Goal: Task Accomplishment & Management: Use online tool/utility

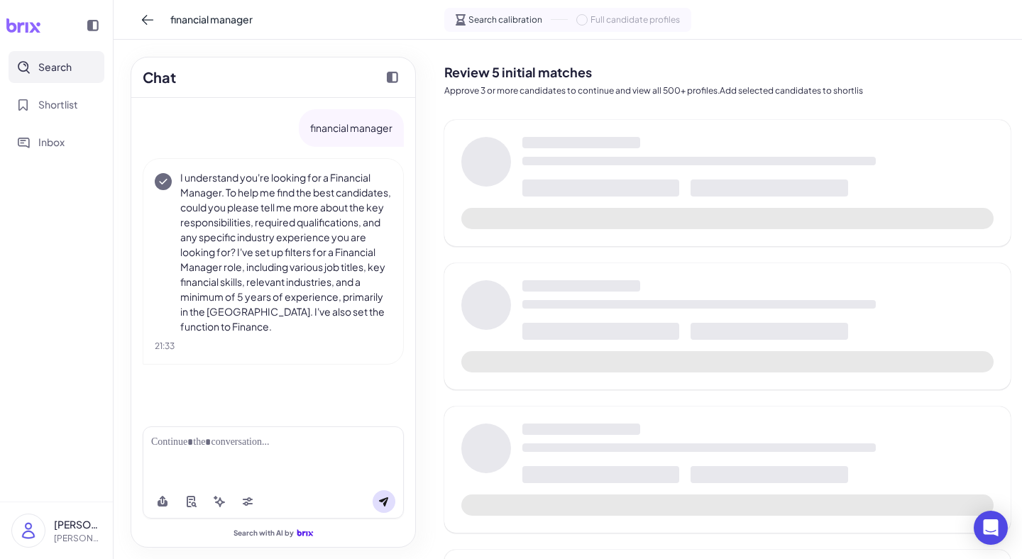
click at [201, 461] on div at bounding box center [273, 456] width 261 height 58
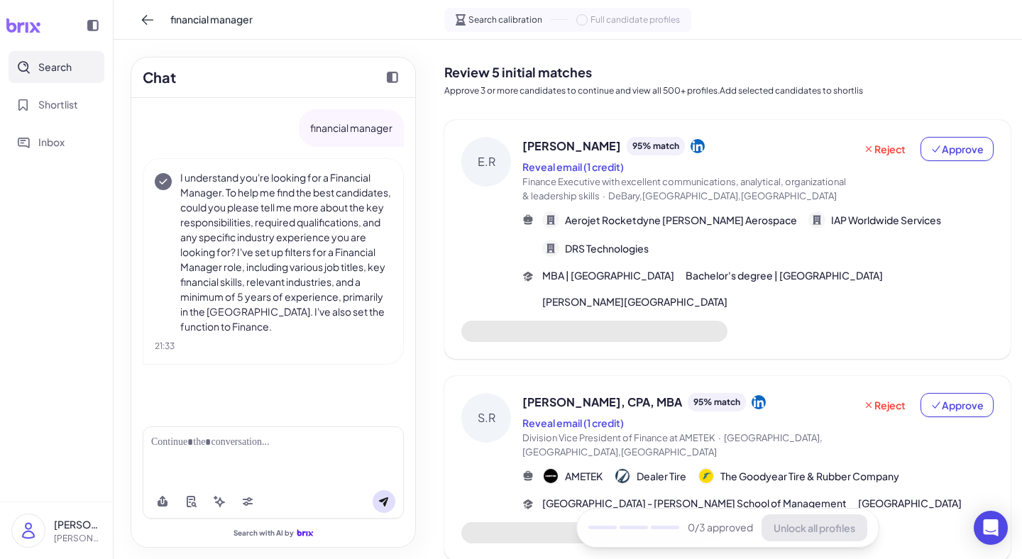
click at [170, 441] on div at bounding box center [273, 442] width 244 height 15
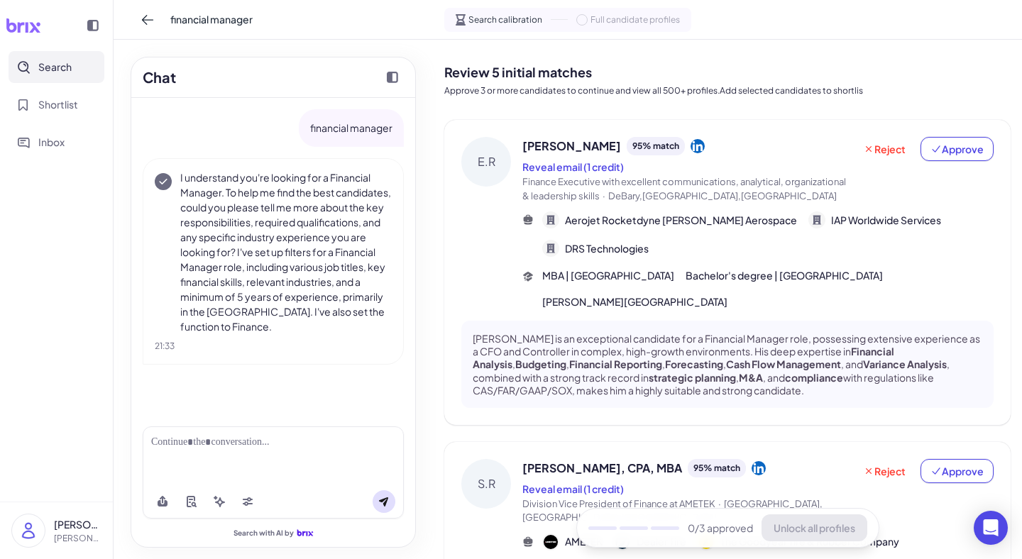
click at [178, 443] on div at bounding box center [273, 442] width 244 height 15
click at [202, 446] on div at bounding box center [273, 442] width 244 height 15
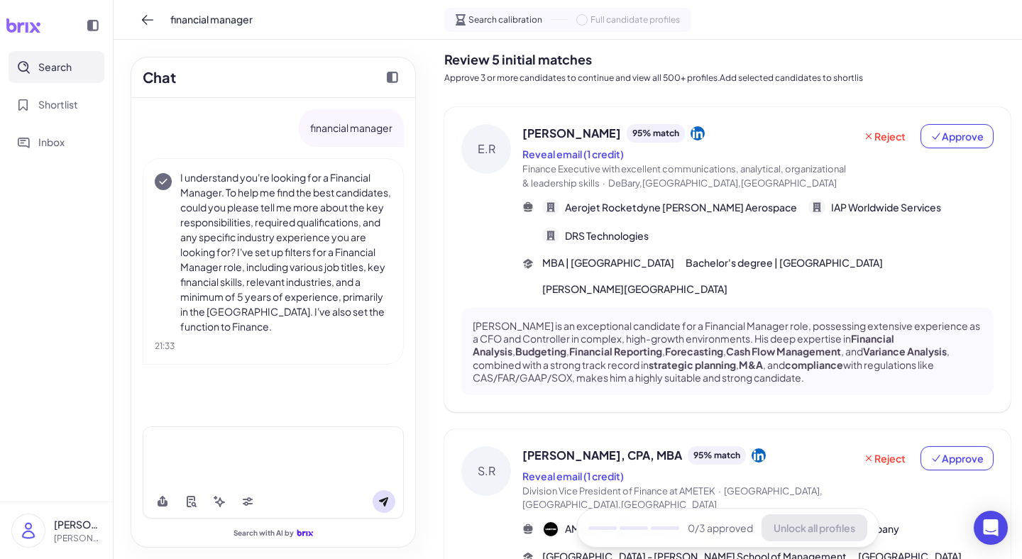
scroll to position [11, 0]
click at [627, 133] on div "95 % match" at bounding box center [656, 135] width 58 height 18
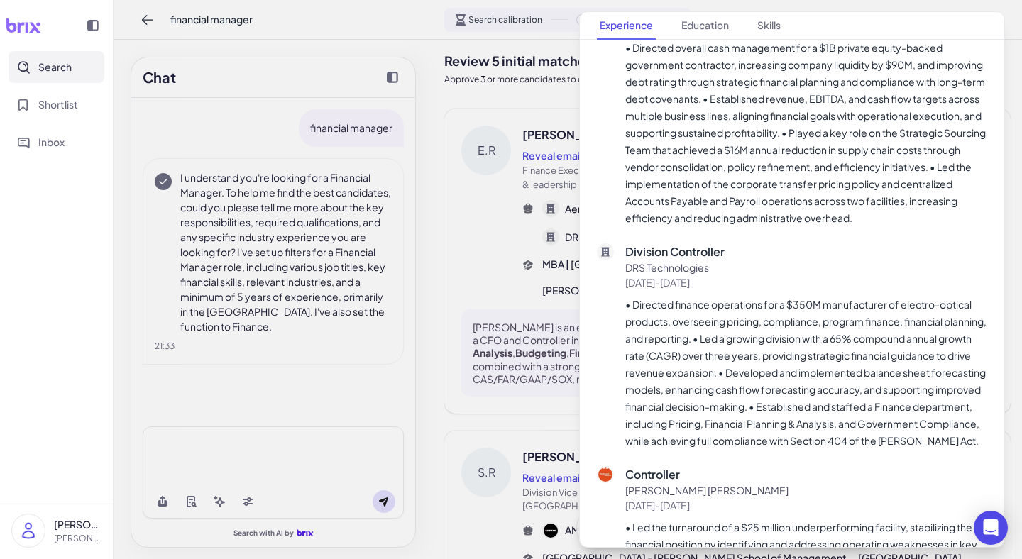
scroll to position [805, 0]
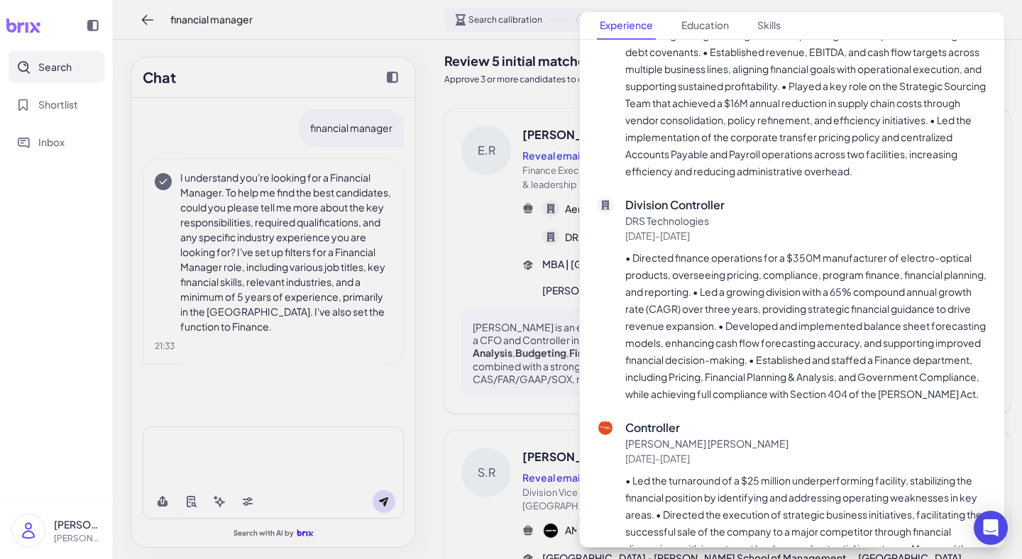
click at [446, 100] on div at bounding box center [511, 279] width 1022 height 559
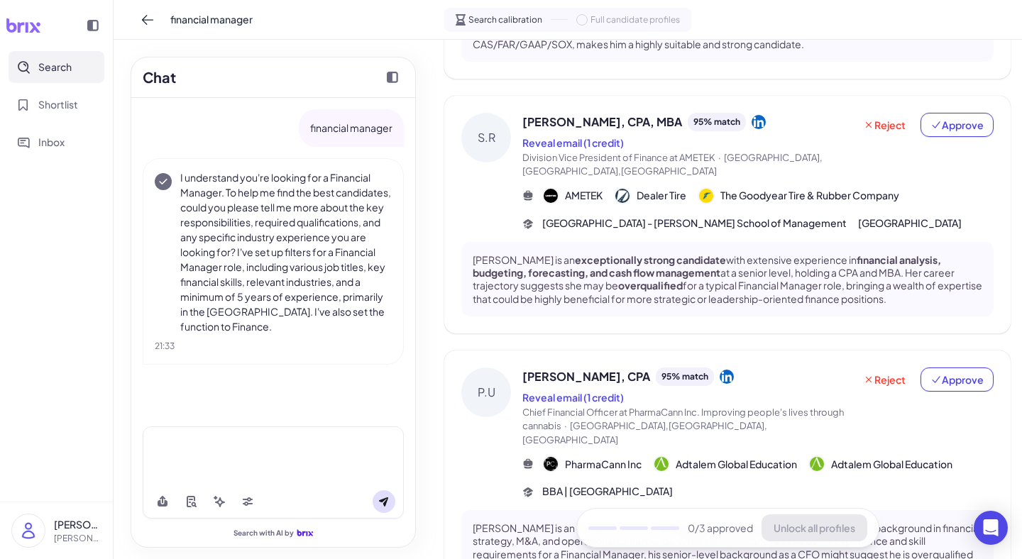
scroll to position [349, 0]
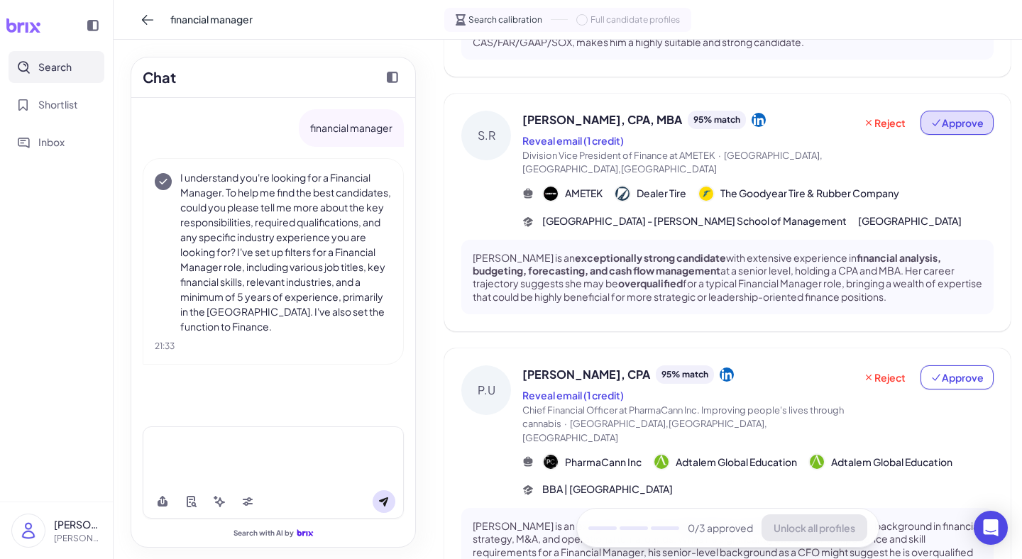
click at [949, 116] on span "Approve" at bounding box center [957, 123] width 53 height 14
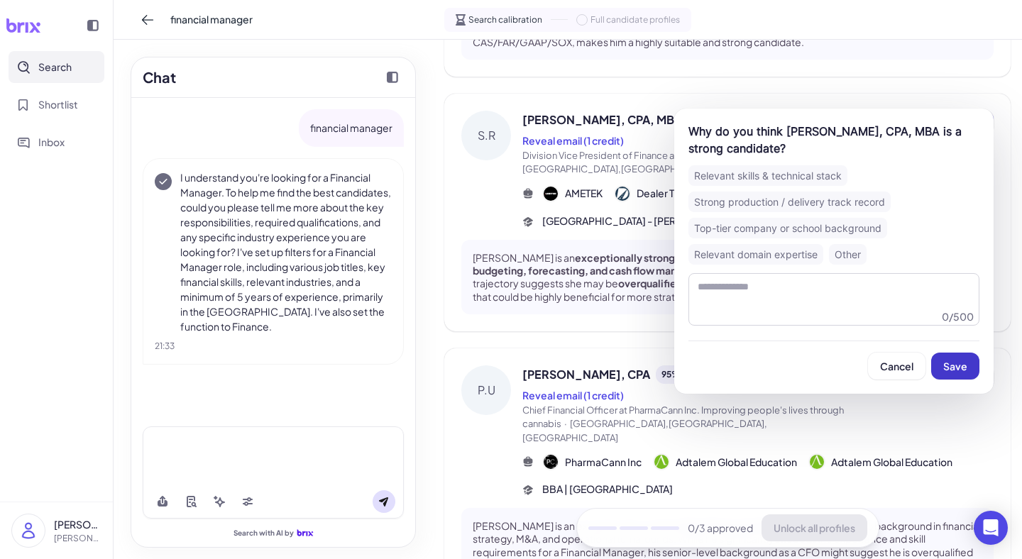
click at [956, 365] on span "Save" at bounding box center [956, 366] width 24 height 13
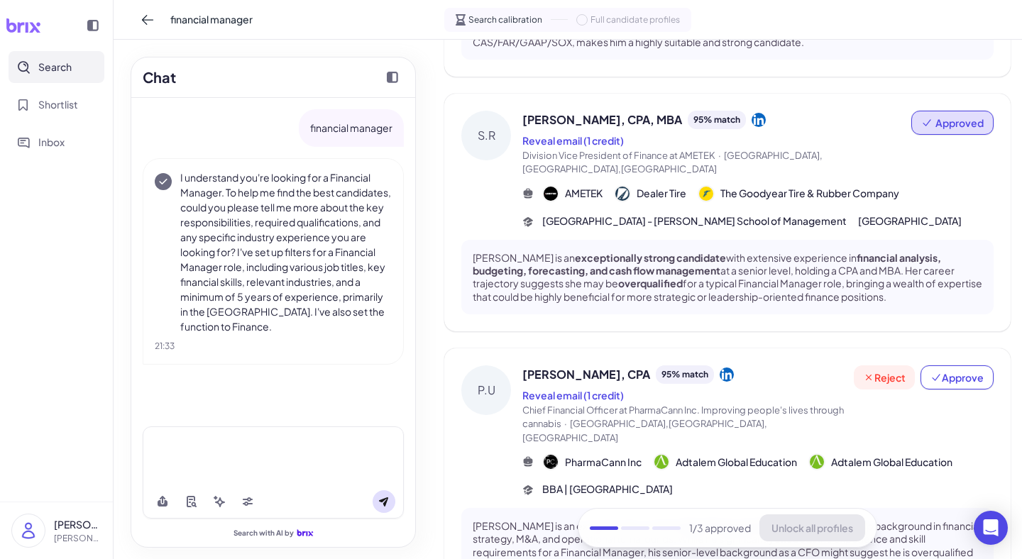
click at [891, 366] on button "Reject" at bounding box center [884, 378] width 61 height 24
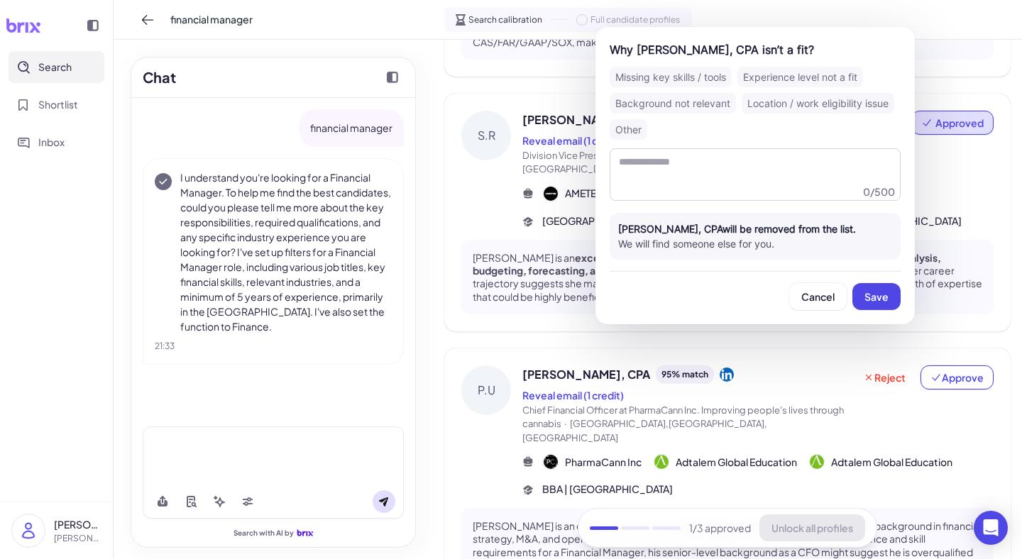
click at [719, 99] on div "Background not relevant" at bounding box center [673, 103] width 126 height 21
click at [875, 302] on span "Save" at bounding box center [877, 296] width 24 height 13
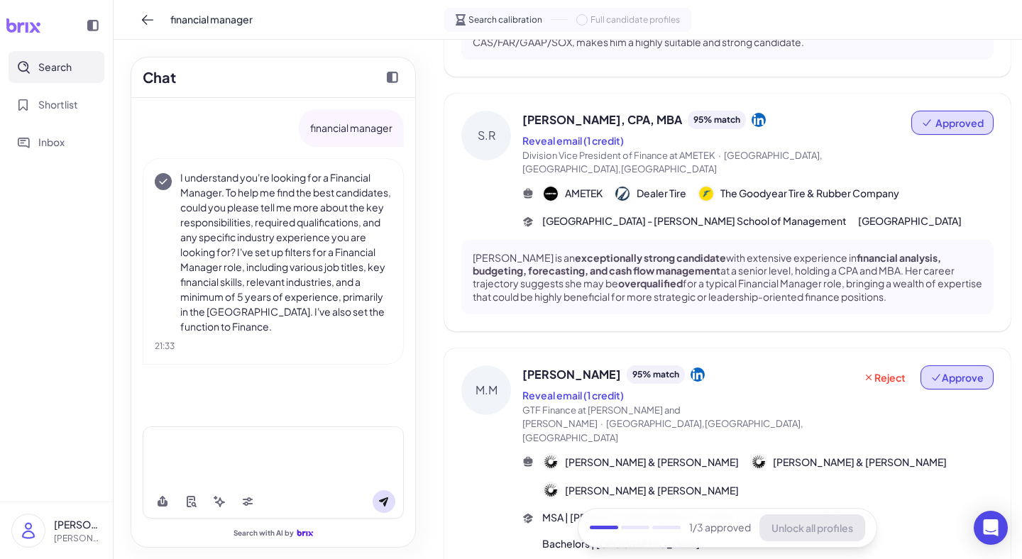
click at [939, 366] on button "Approve" at bounding box center [957, 378] width 73 height 24
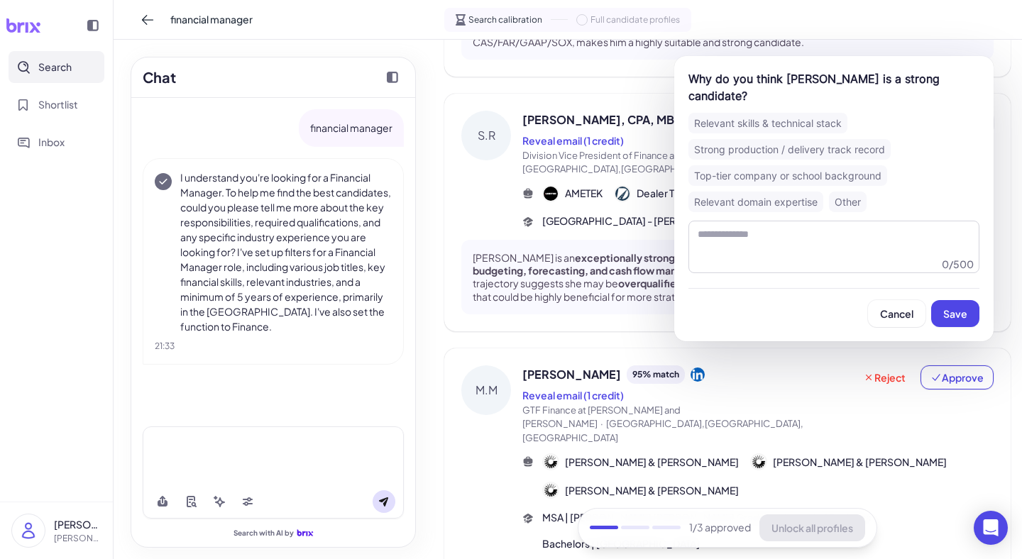
click at [858, 192] on div "Other" at bounding box center [848, 202] width 38 height 21
click at [949, 305] on button "Save" at bounding box center [956, 313] width 48 height 27
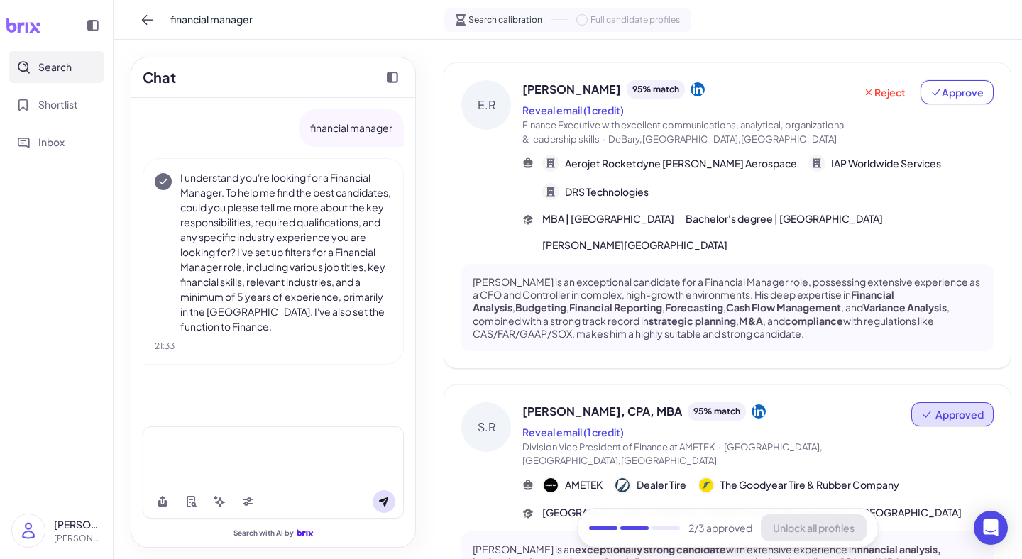
scroll to position [32, 0]
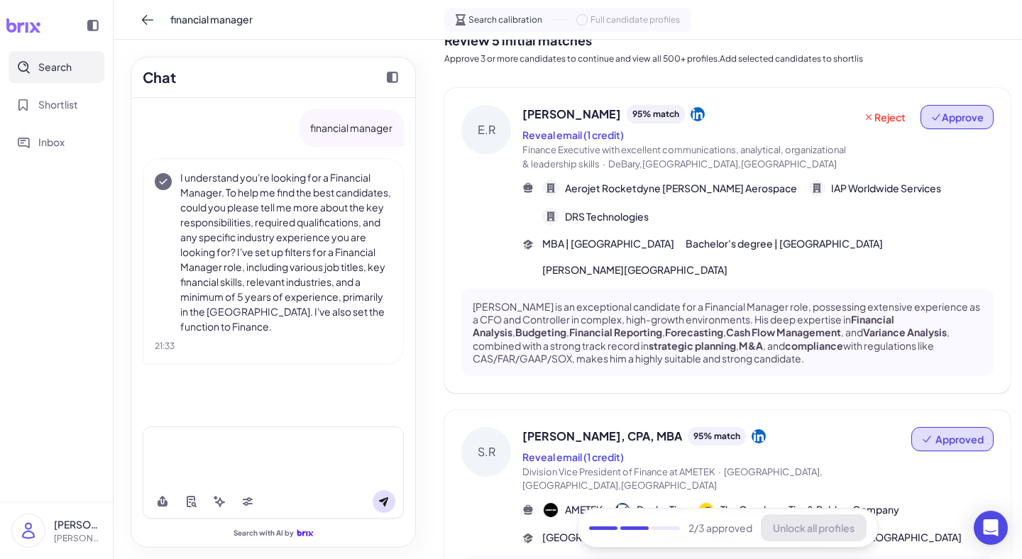
click at [937, 124] on span "Approve" at bounding box center [957, 117] width 53 height 14
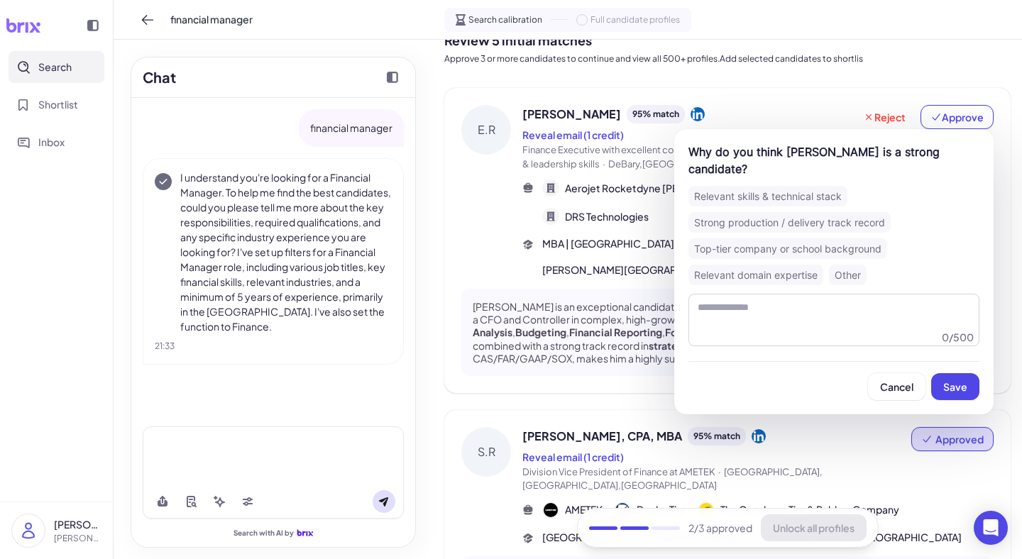
click at [826, 190] on div "Relevant skills & technical stack" at bounding box center [768, 196] width 159 height 21
click at [969, 391] on button "Save" at bounding box center [956, 386] width 48 height 27
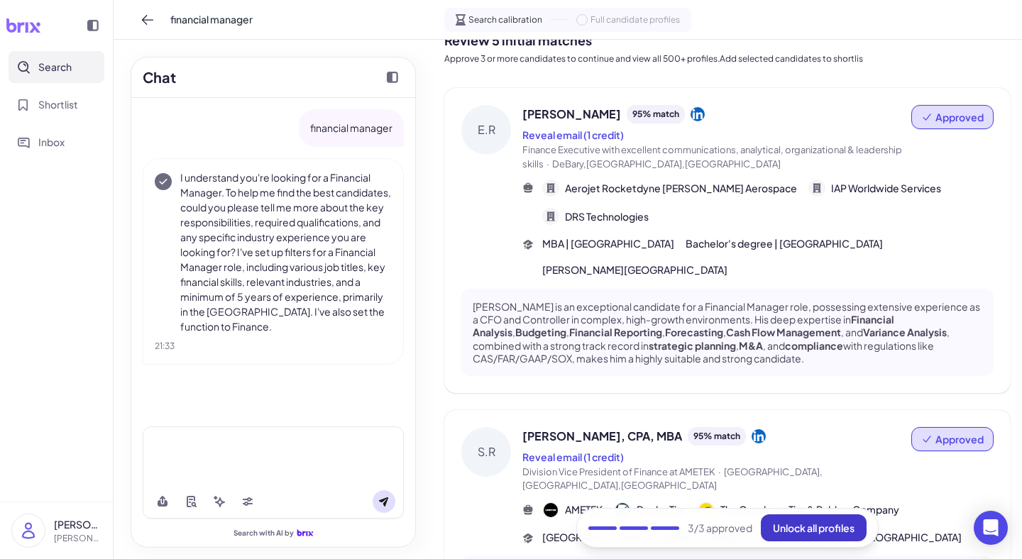
click at [819, 533] on span "Unlock all profiles" at bounding box center [814, 528] width 82 height 13
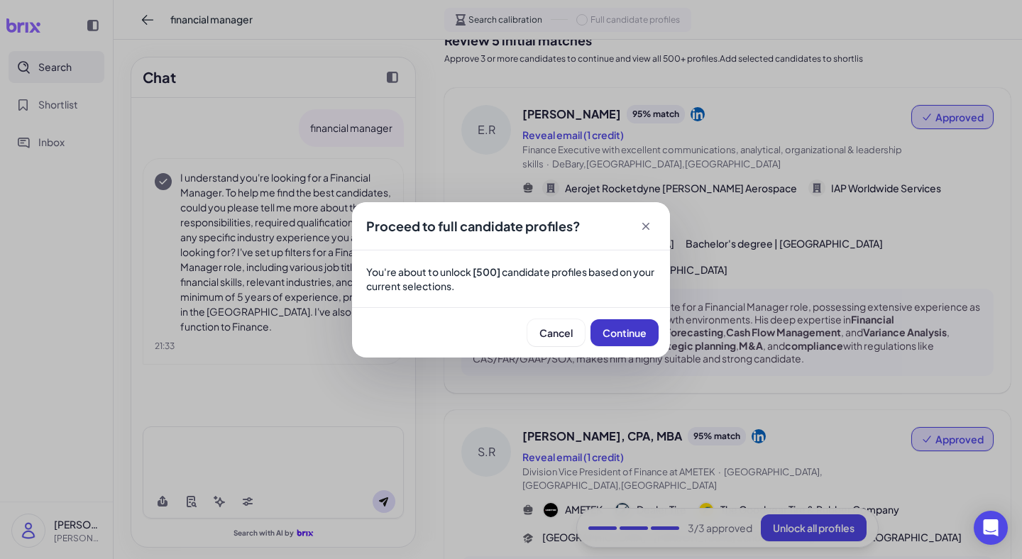
click at [636, 331] on span "Continue" at bounding box center [625, 333] width 44 height 13
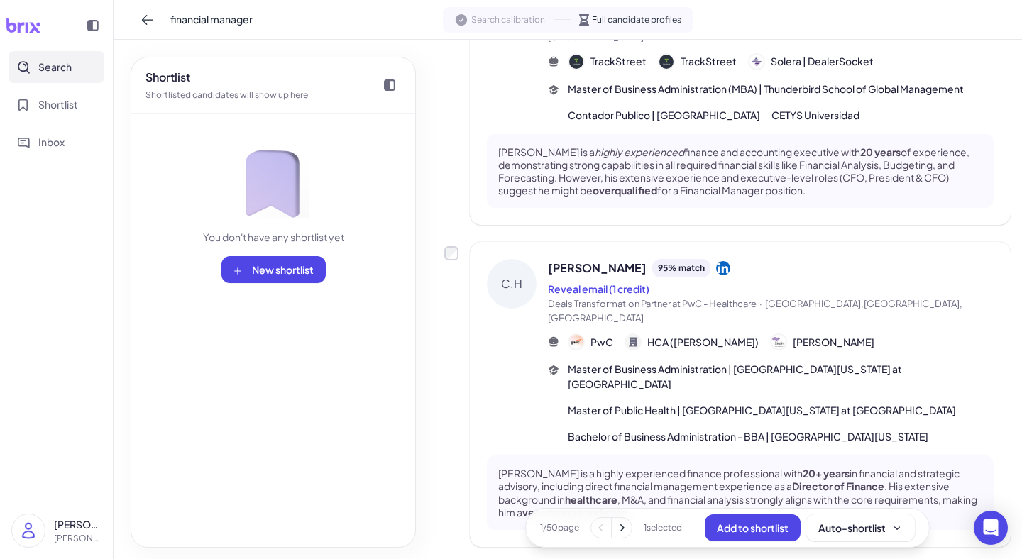
scroll to position [1778, 0]
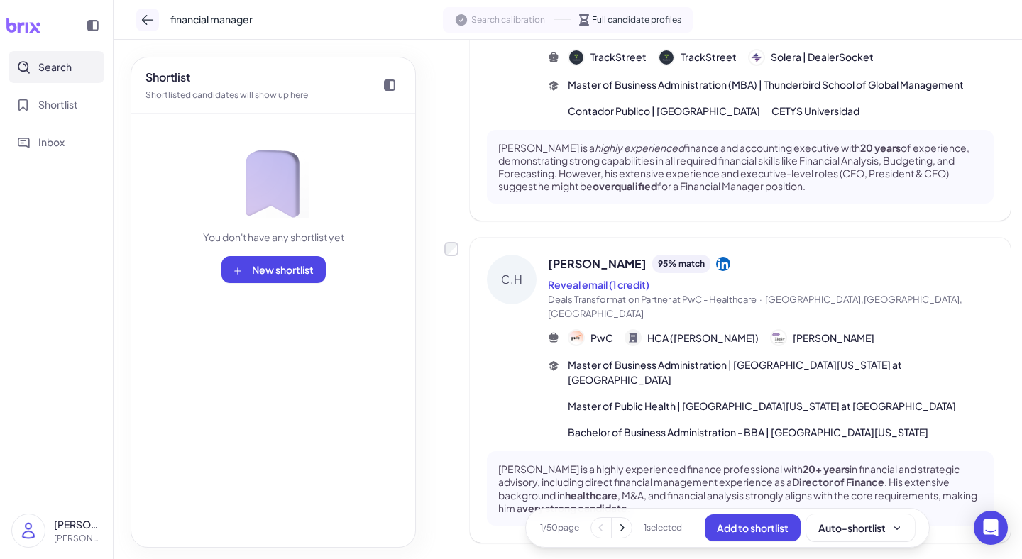
click at [148, 24] on icon at bounding box center [148, 20] width 14 height 14
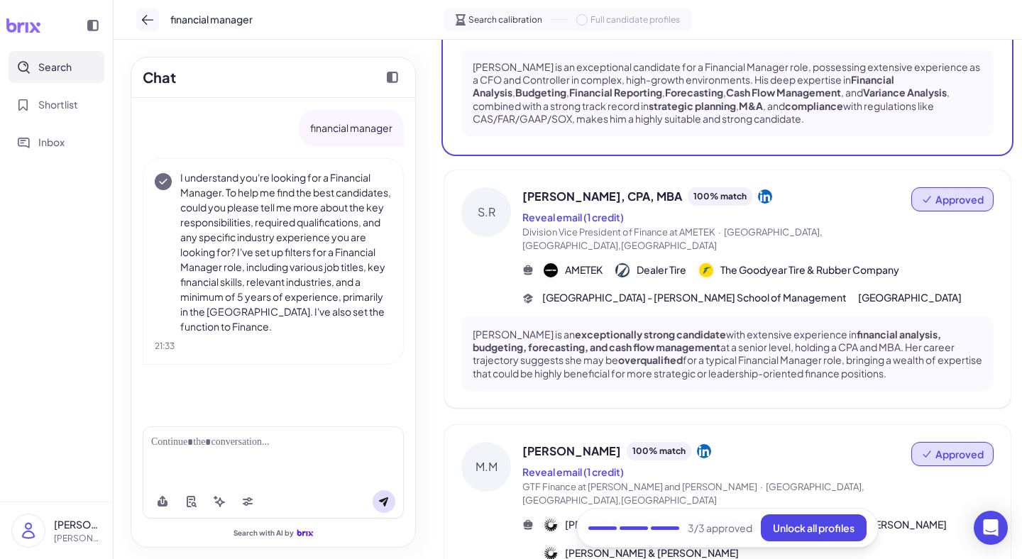
scroll to position [1020, 0]
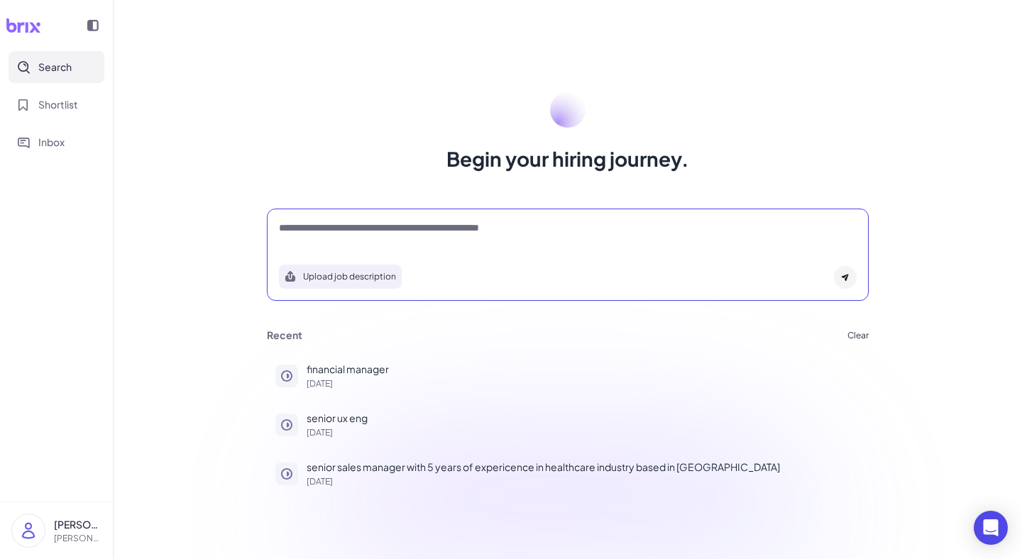
click at [297, 234] on textarea at bounding box center [568, 229] width 578 height 17
click at [555, 239] on div at bounding box center [568, 235] width 578 height 28
click at [543, 230] on textarea at bounding box center [568, 229] width 578 height 17
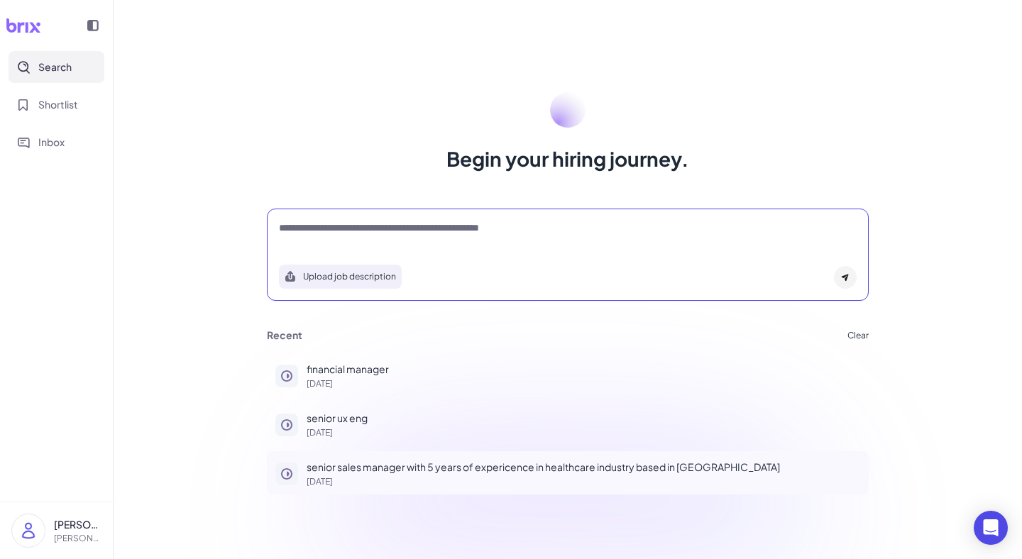
click at [391, 473] on p "senior sales manager with 5 years of expericence in healthcare industry based i…" at bounding box center [584, 467] width 554 height 15
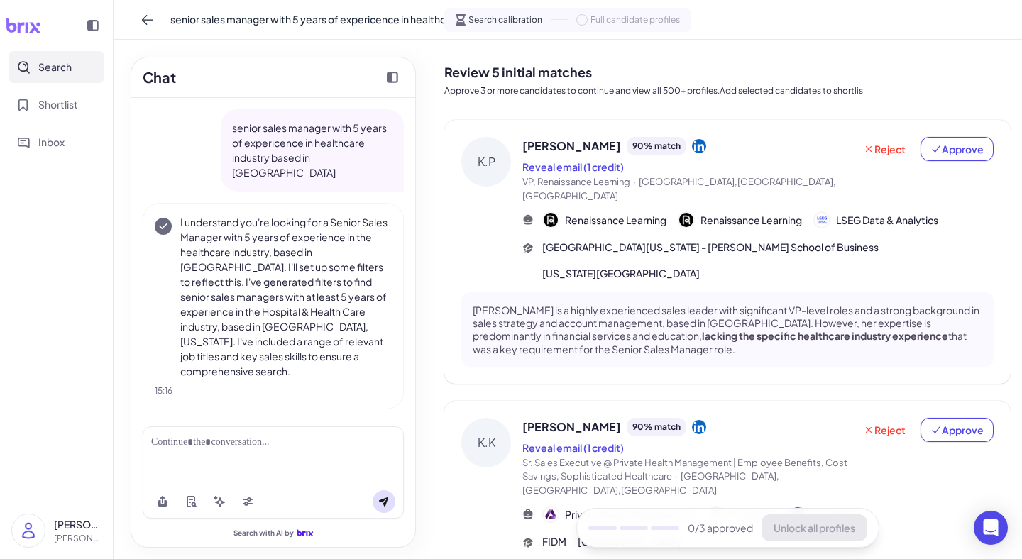
click at [511, 153] on div "K.P" at bounding box center [487, 209] width 50 height 144
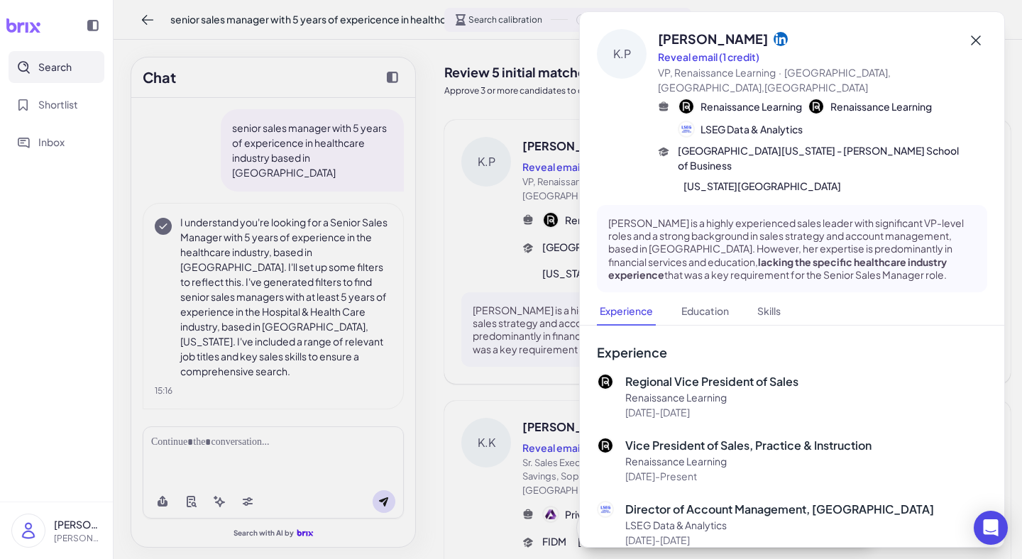
click at [981, 45] on icon at bounding box center [976, 40] width 17 height 17
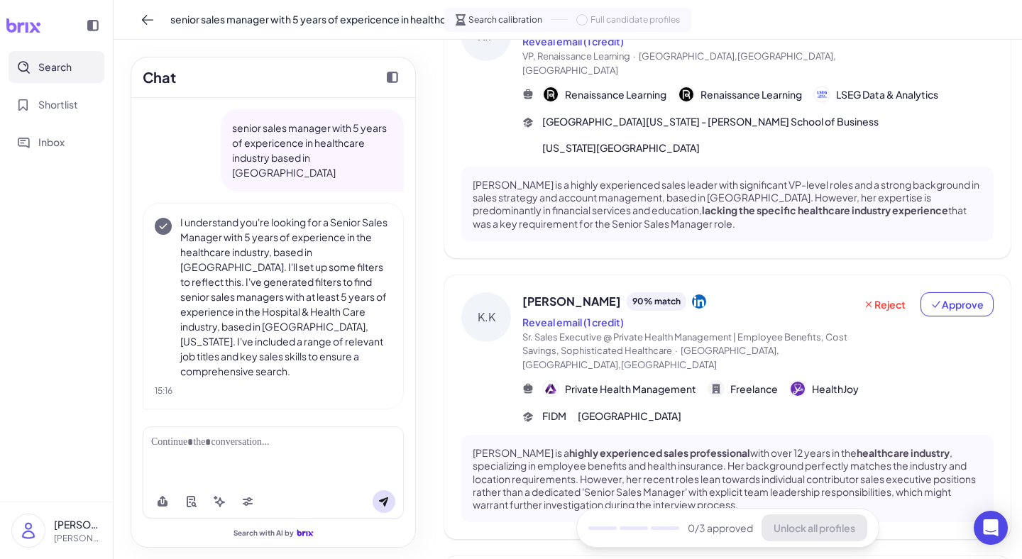
scroll to position [128, 0]
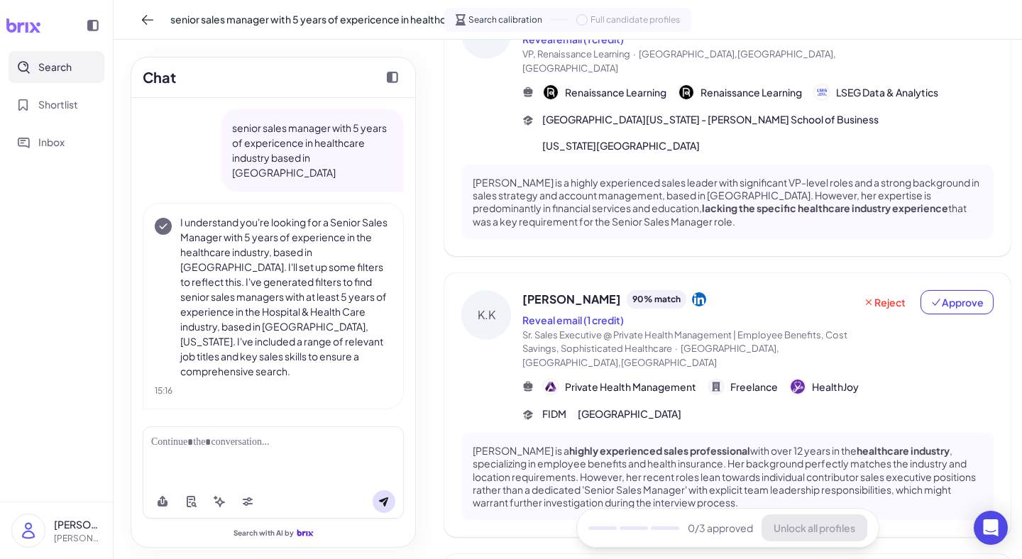
click at [169, 434] on div at bounding box center [273, 456] width 261 height 58
click at [156, 442] on div at bounding box center [273, 442] width 244 height 15
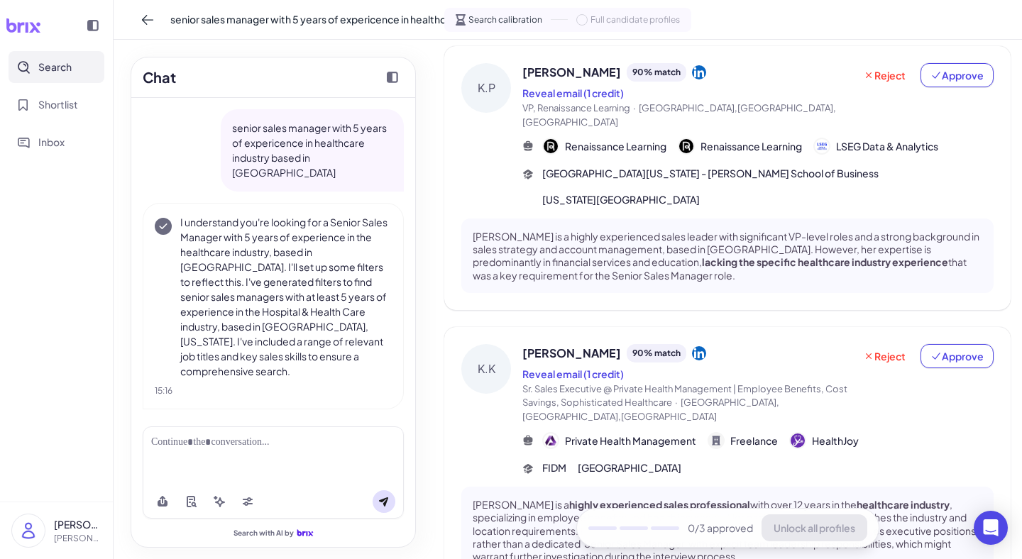
scroll to position [0, 0]
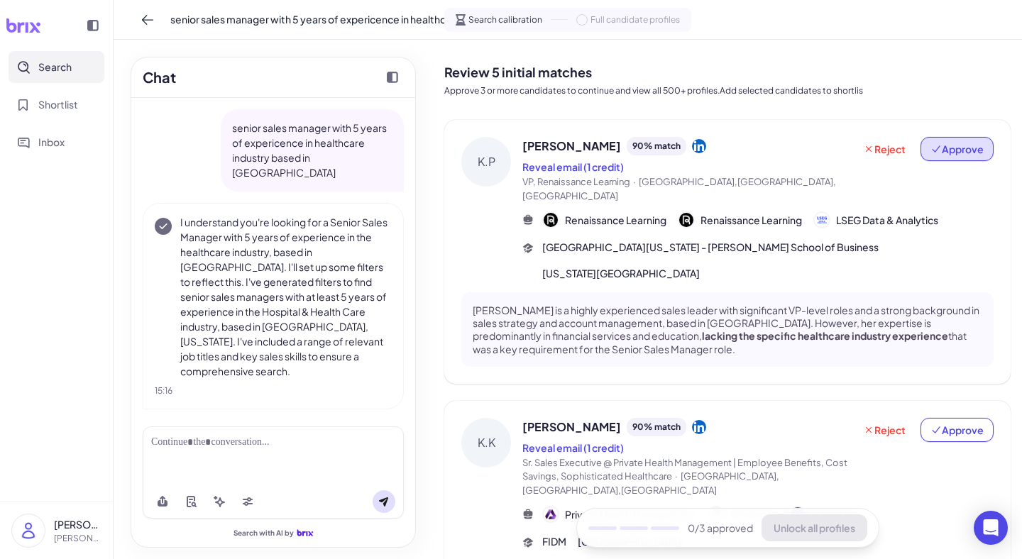
click at [944, 158] on button "Approve" at bounding box center [957, 149] width 73 height 24
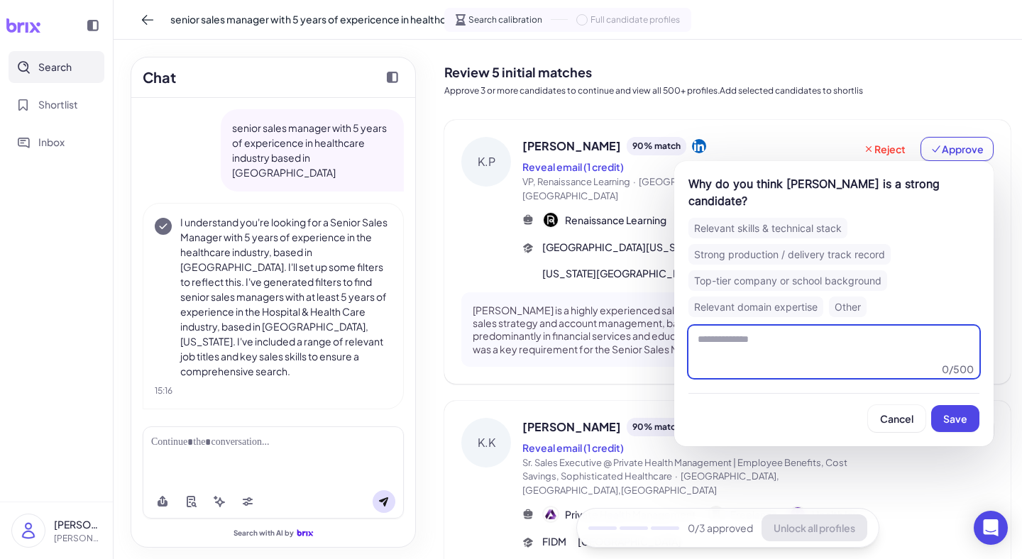
click at [741, 326] on textarea at bounding box center [834, 352] width 291 height 53
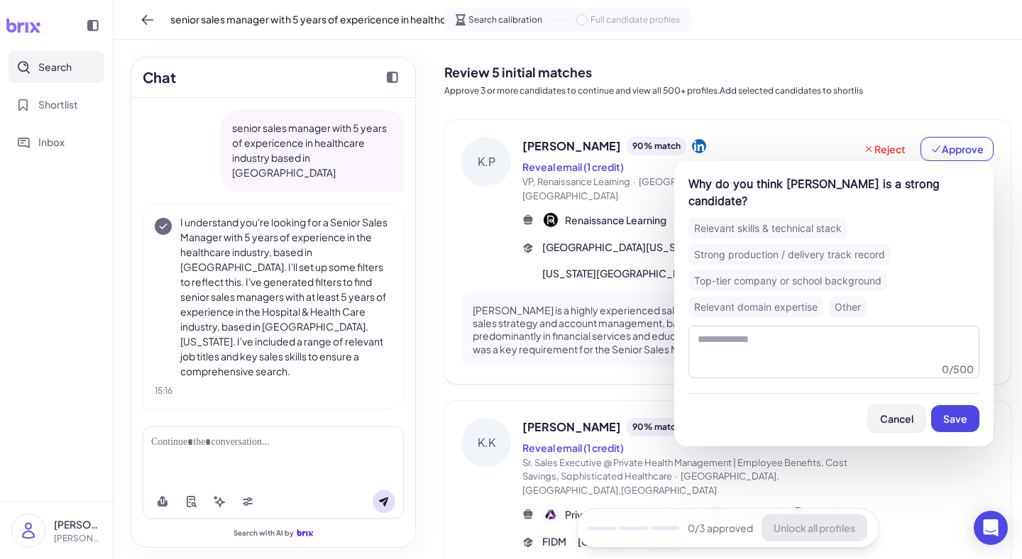
click at [892, 413] on span "Cancel" at bounding box center [896, 419] width 33 height 13
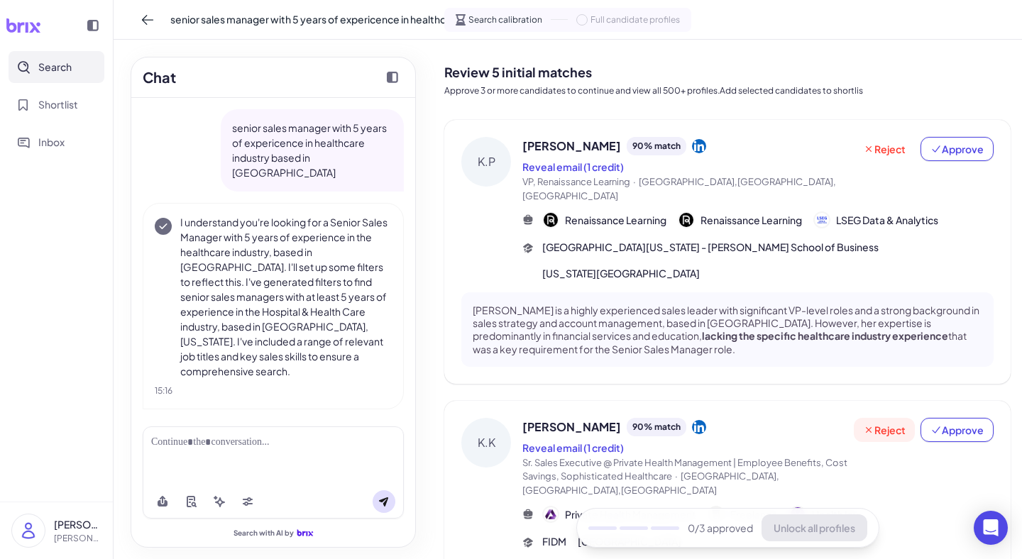
click at [887, 423] on span "Reject" at bounding box center [884, 430] width 43 height 14
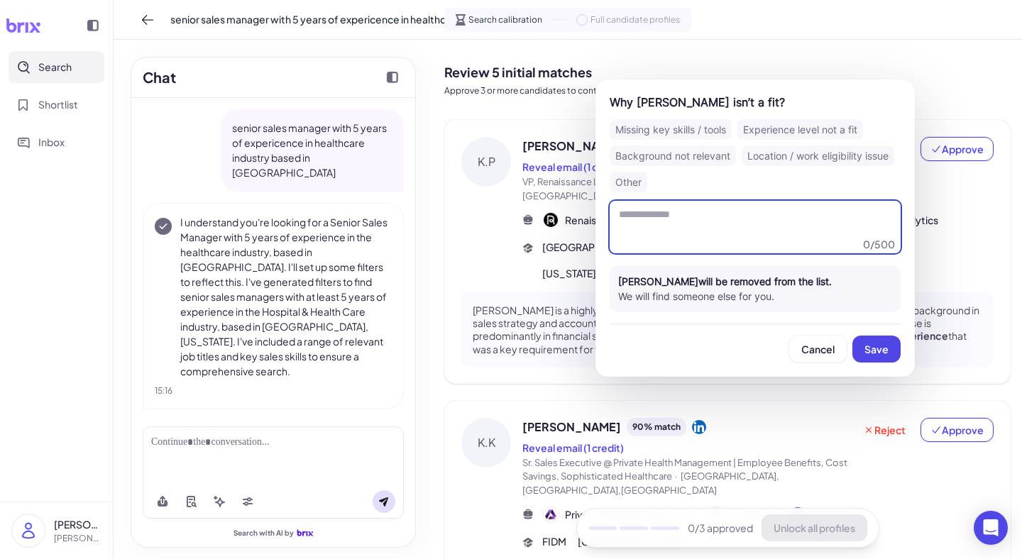
click at [692, 216] on textarea at bounding box center [755, 227] width 291 height 53
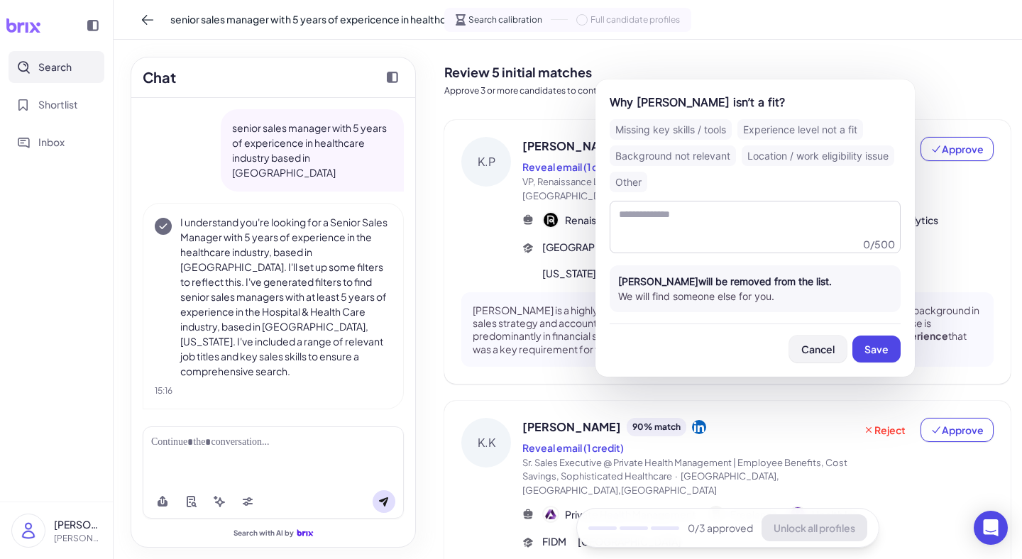
click at [812, 355] on span "Cancel" at bounding box center [818, 349] width 33 height 13
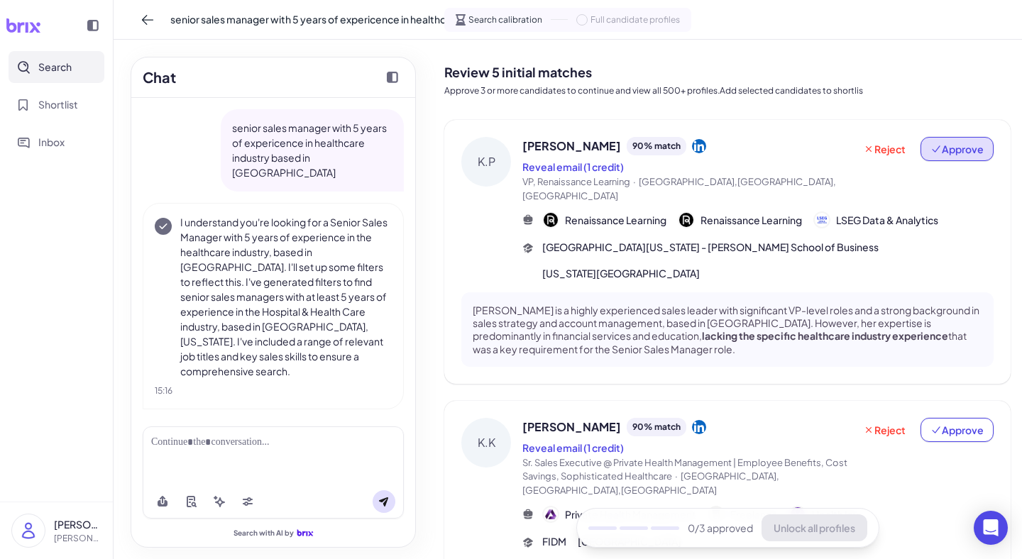
click at [944, 150] on span "Approve" at bounding box center [957, 149] width 53 height 14
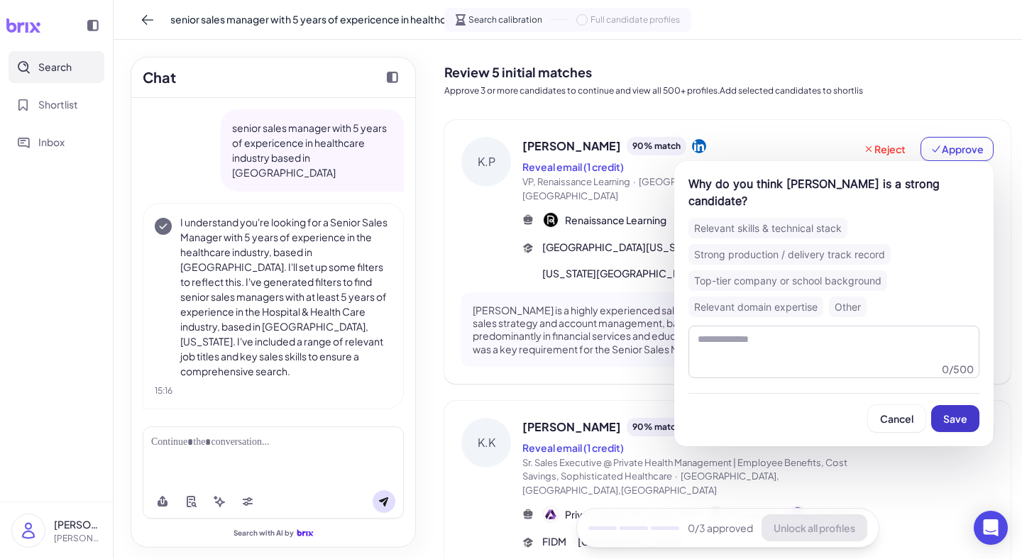
click at [954, 410] on button "Save" at bounding box center [956, 418] width 48 height 27
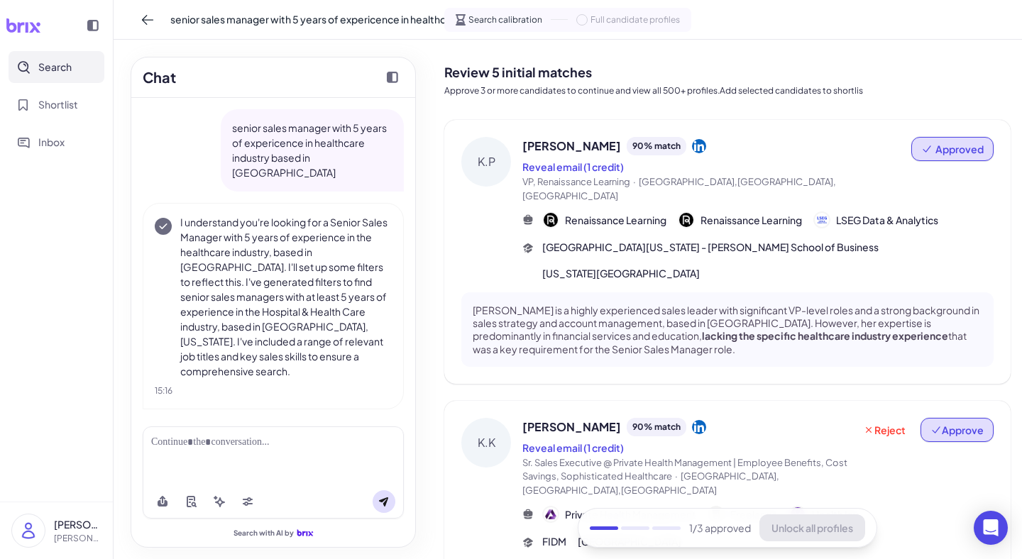
click at [954, 423] on span "Approve" at bounding box center [957, 430] width 53 height 14
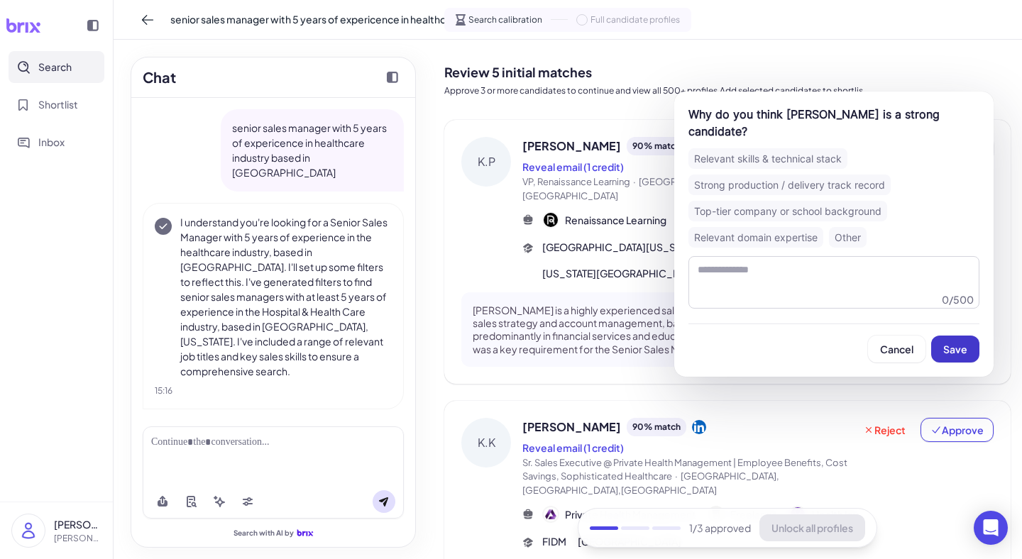
click at [944, 358] on button "Save" at bounding box center [956, 349] width 48 height 27
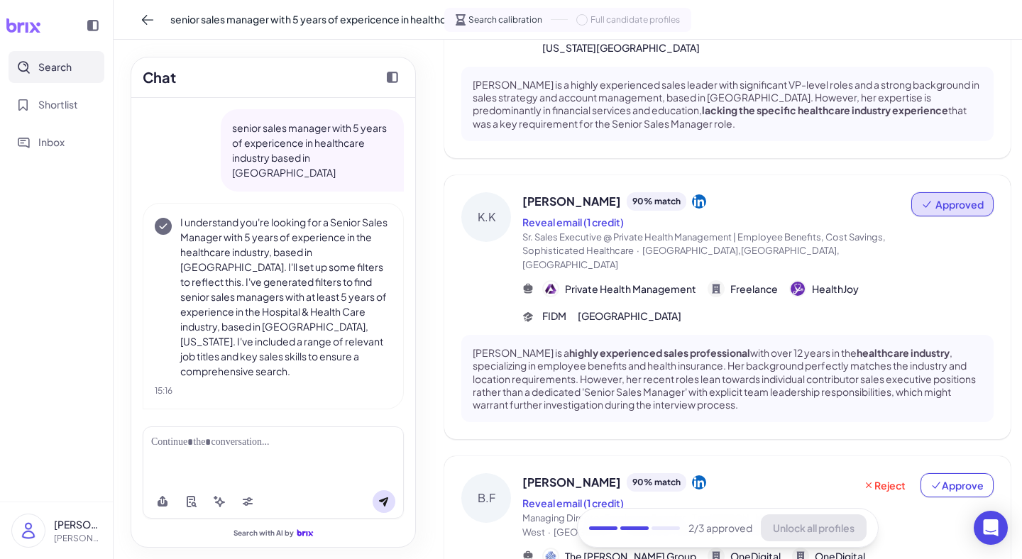
scroll to position [252, 0]
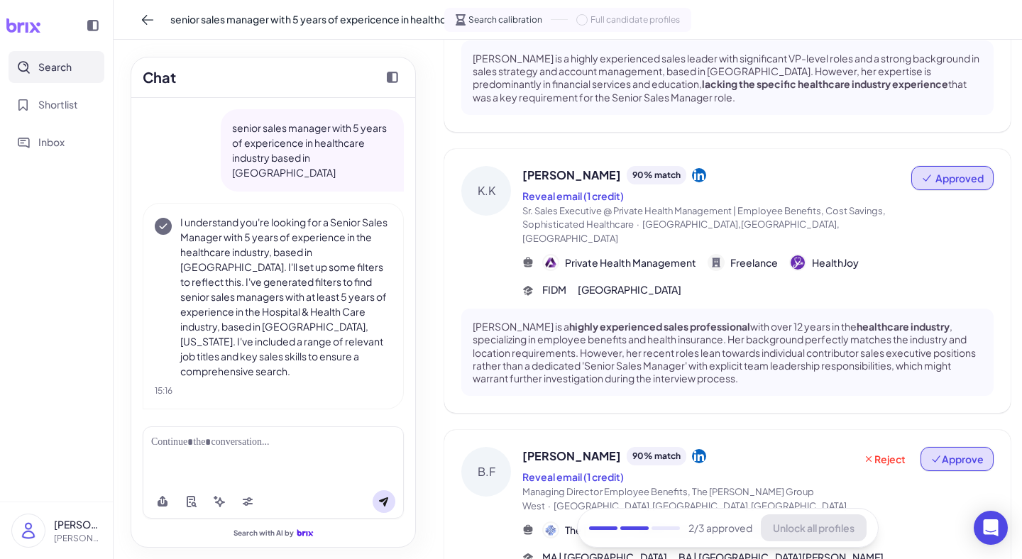
click at [959, 452] on span "Approve" at bounding box center [957, 459] width 53 height 14
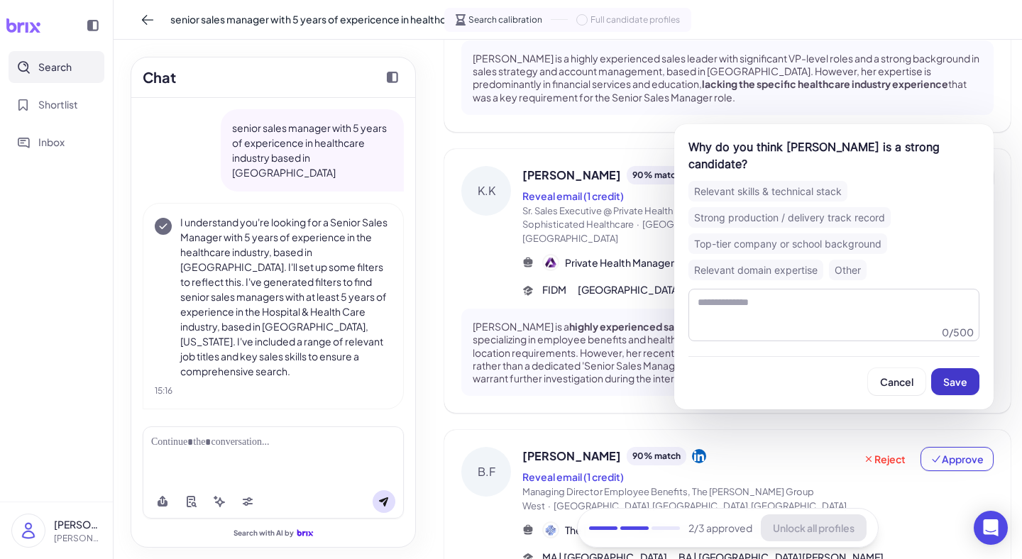
click at [949, 369] on button "Save" at bounding box center [956, 382] width 48 height 27
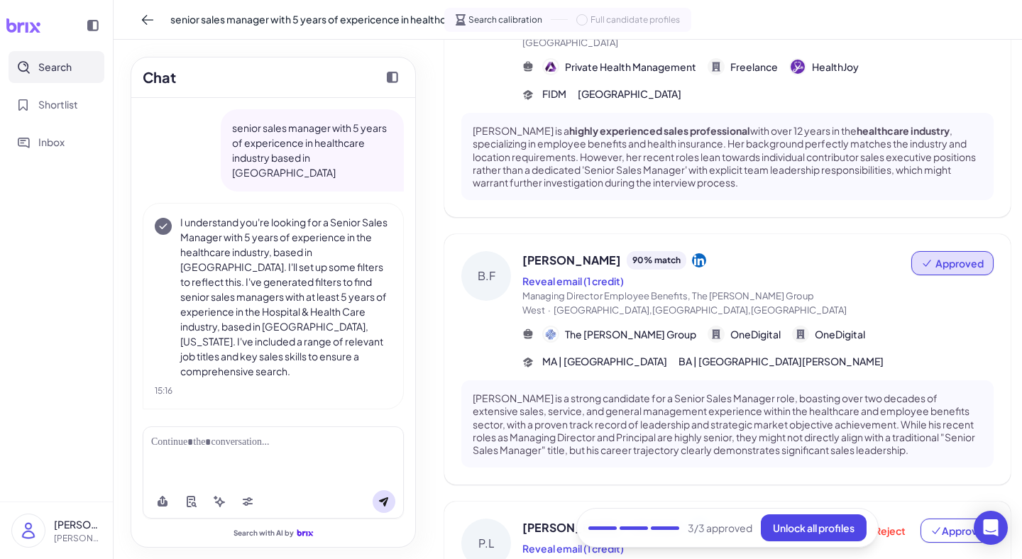
scroll to position [449, 0]
click at [815, 525] on span "Unlock all profiles" at bounding box center [814, 528] width 82 height 13
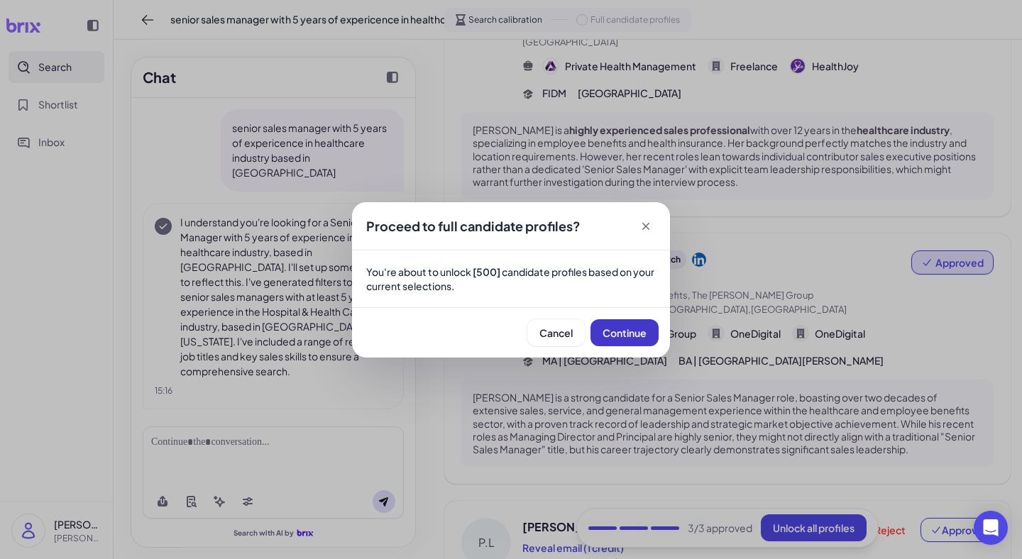
click at [622, 329] on span "Continue" at bounding box center [625, 333] width 44 height 13
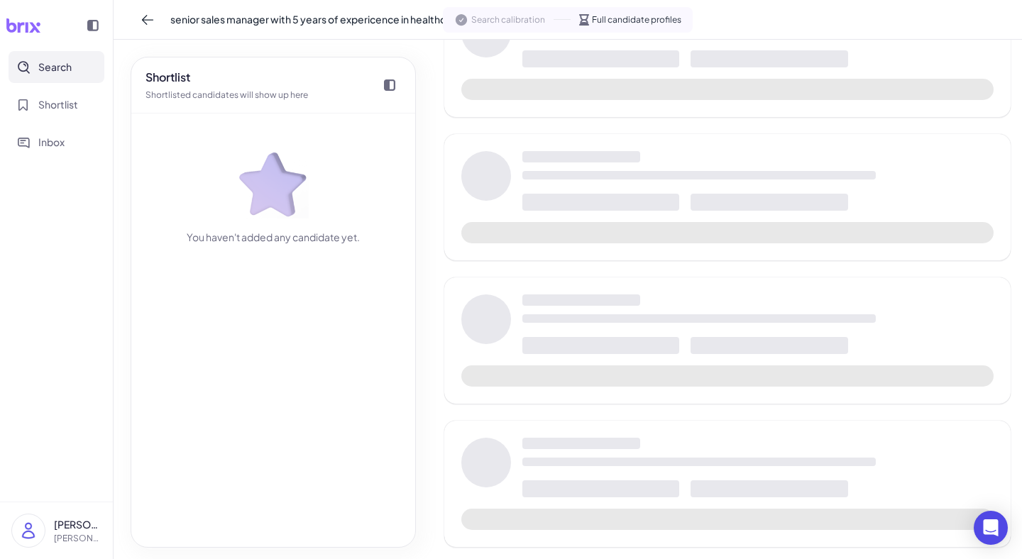
scroll to position [480, 0]
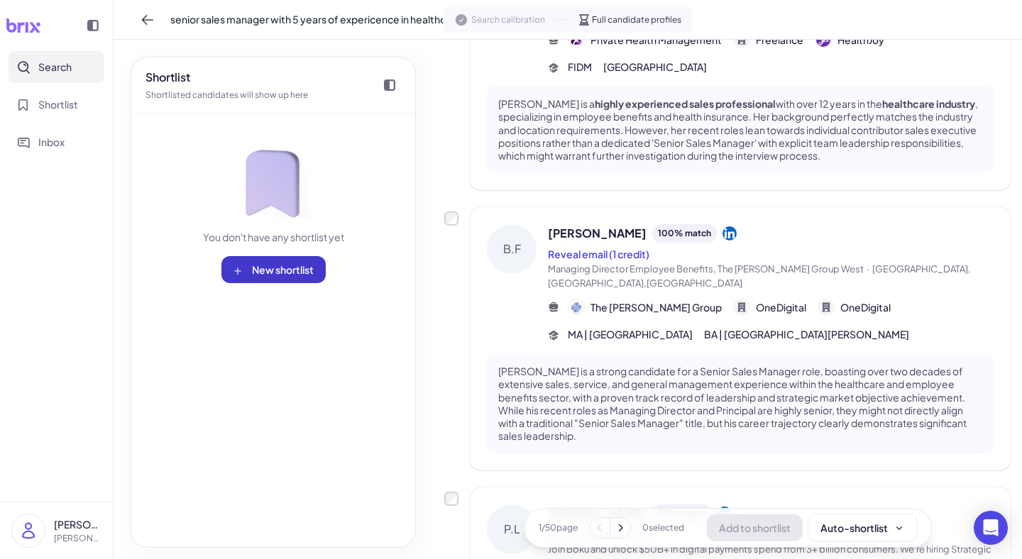
click at [256, 271] on span "New shortlist" at bounding box center [283, 269] width 62 height 13
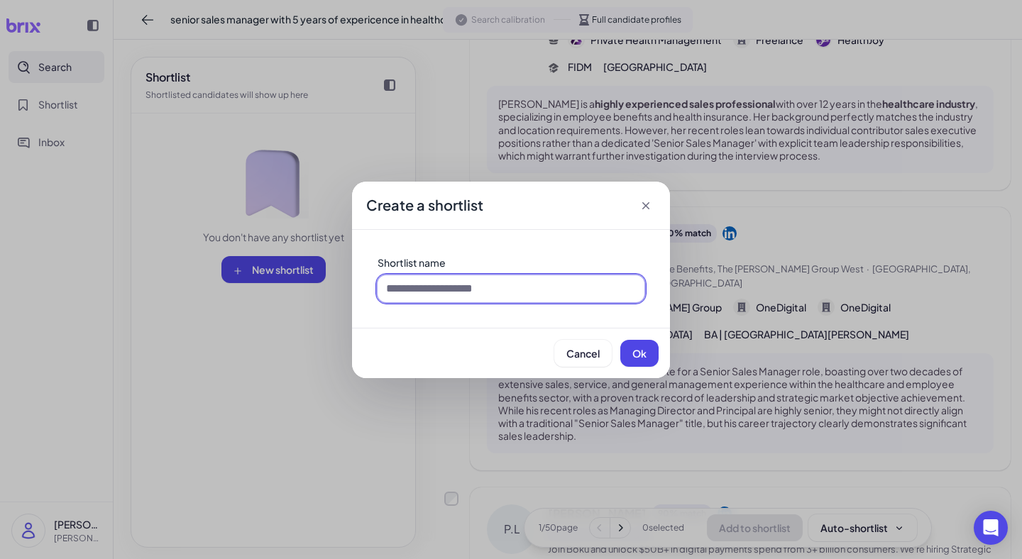
click at [398, 295] on input at bounding box center [511, 288] width 267 height 27
type input "***"
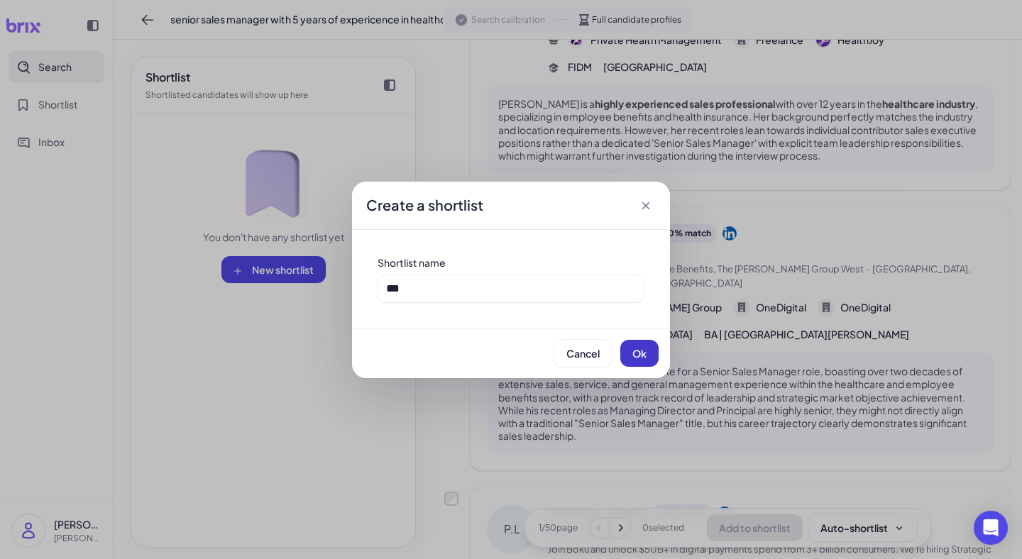
click at [633, 354] on span "Ok" at bounding box center [640, 353] width 14 height 13
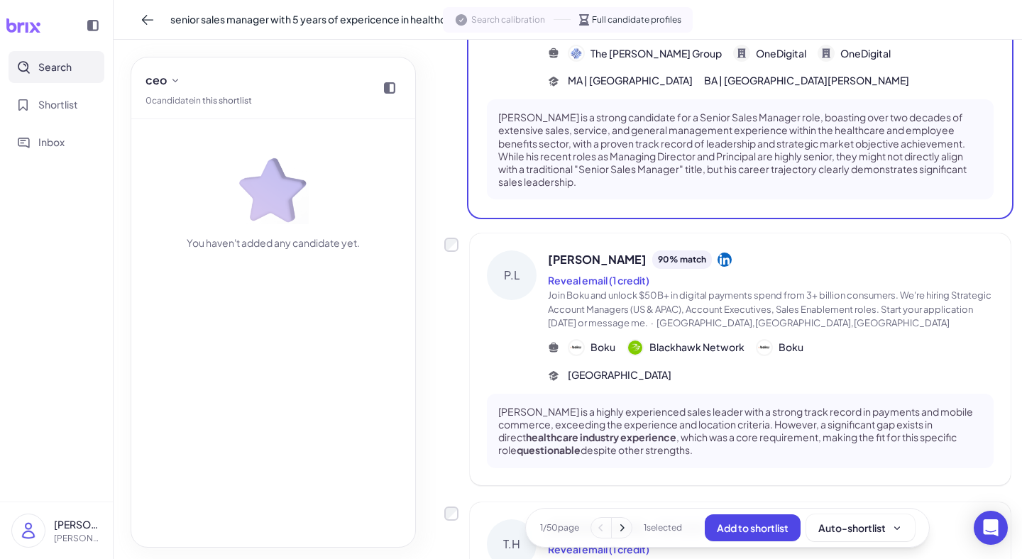
scroll to position [738, 0]
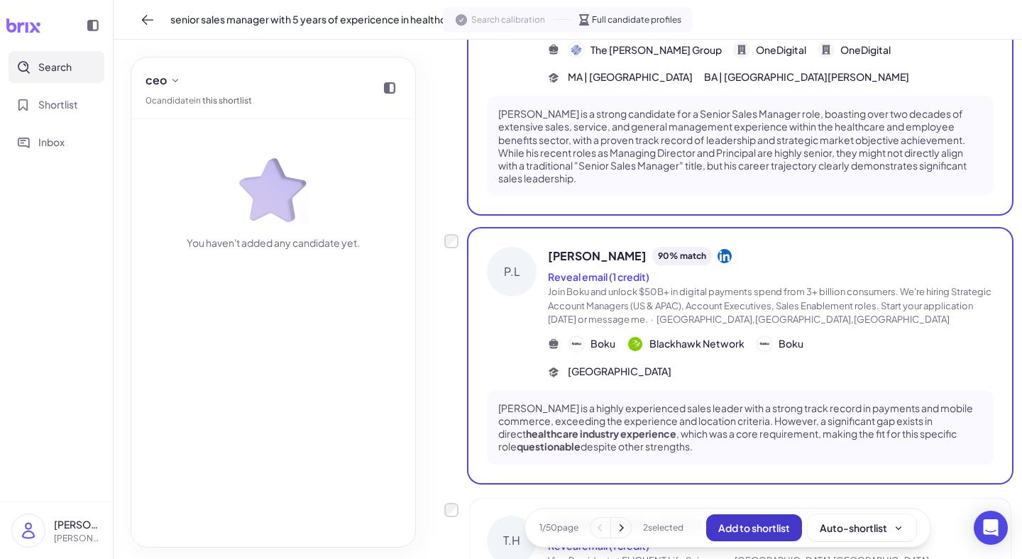
click at [724, 530] on span "Add to shortlist" at bounding box center [755, 528] width 72 height 13
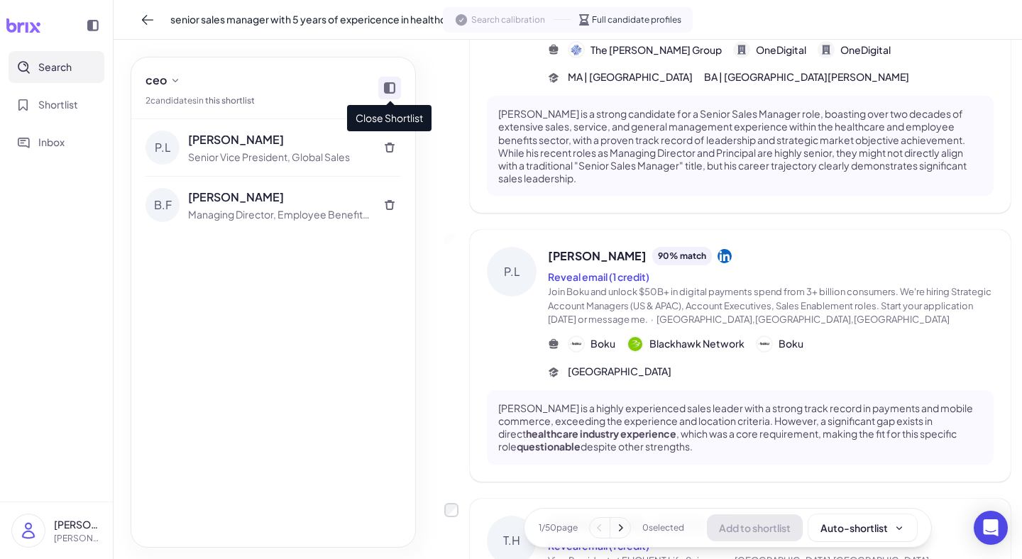
click at [388, 86] on icon at bounding box center [389, 87] width 11 height 11
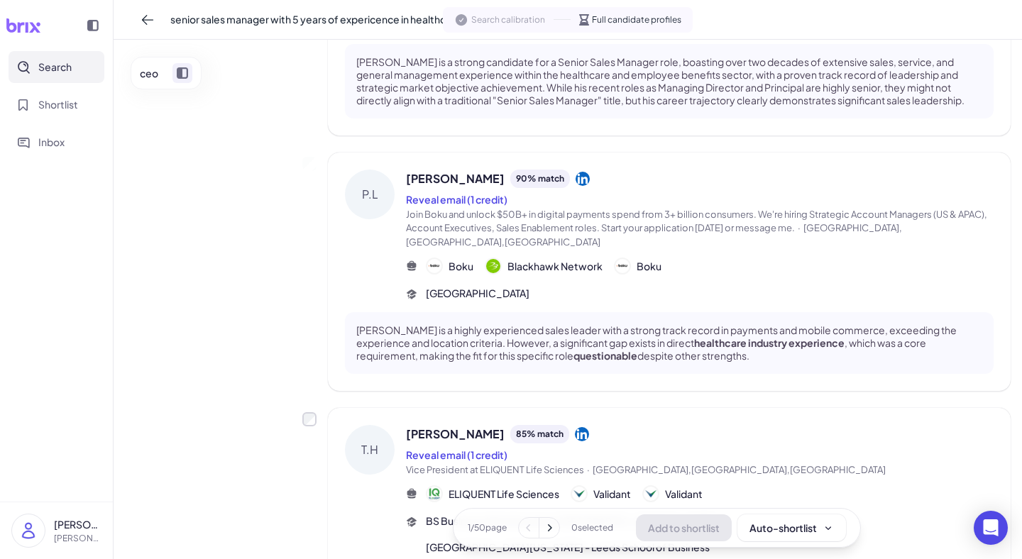
scroll to position [712, 0]
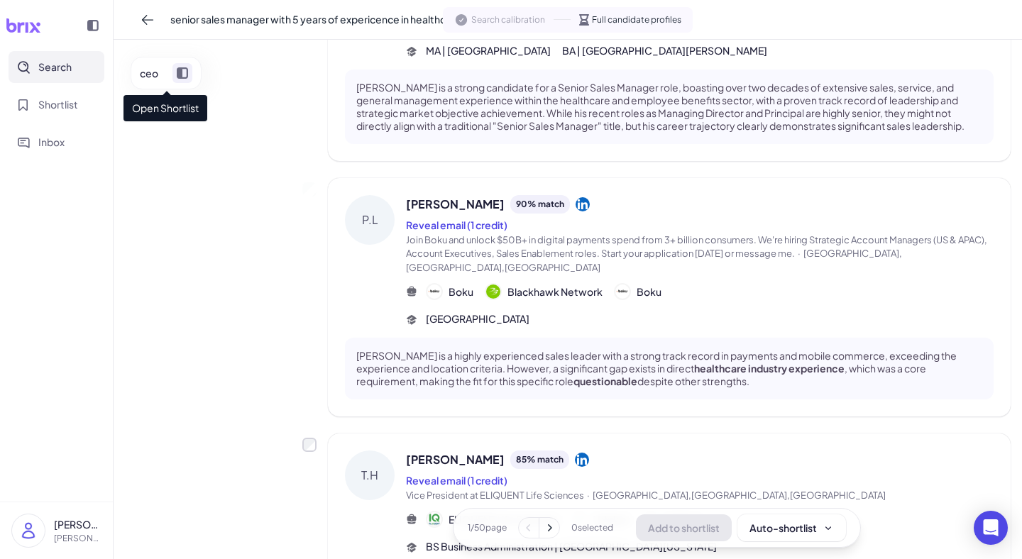
click at [182, 70] on icon at bounding box center [182, 72] width 11 height 11
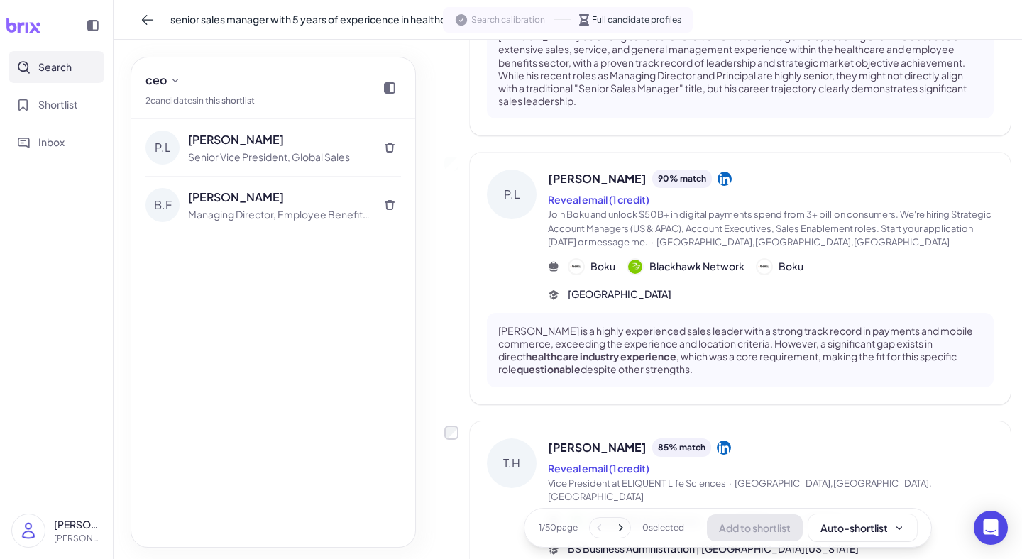
scroll to position [816, 0]
click at [82, 106] on button "Shortlist" at bounding box center [57, 105] width 96 height 32
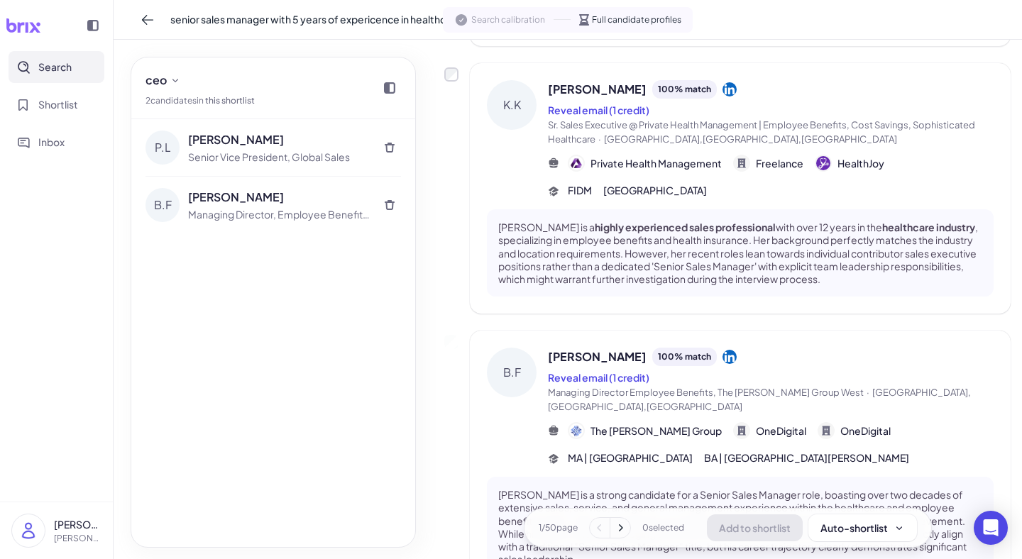
scroll to position [359, 0]
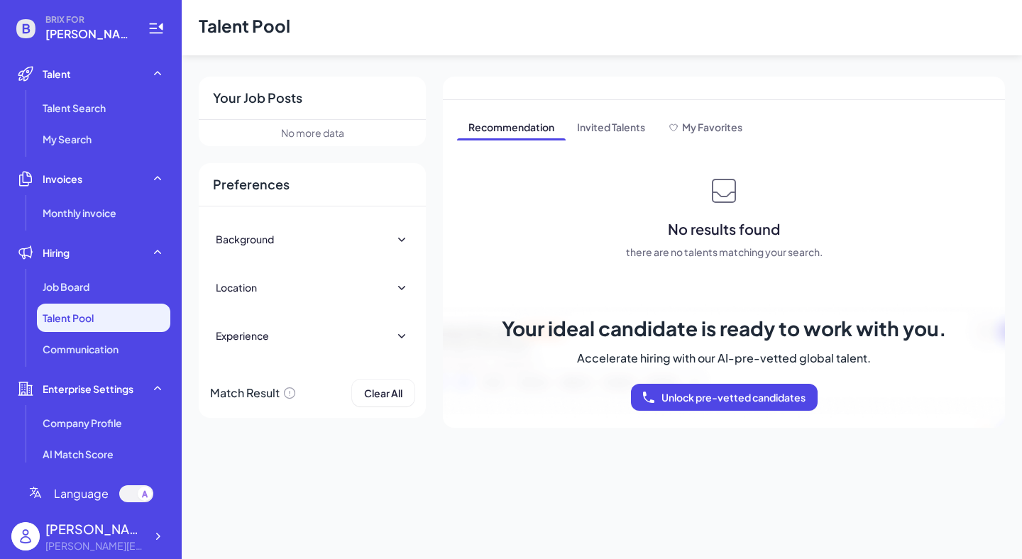
click at [138, 497] on div at bounding box center [136, 494] width 34 height 17
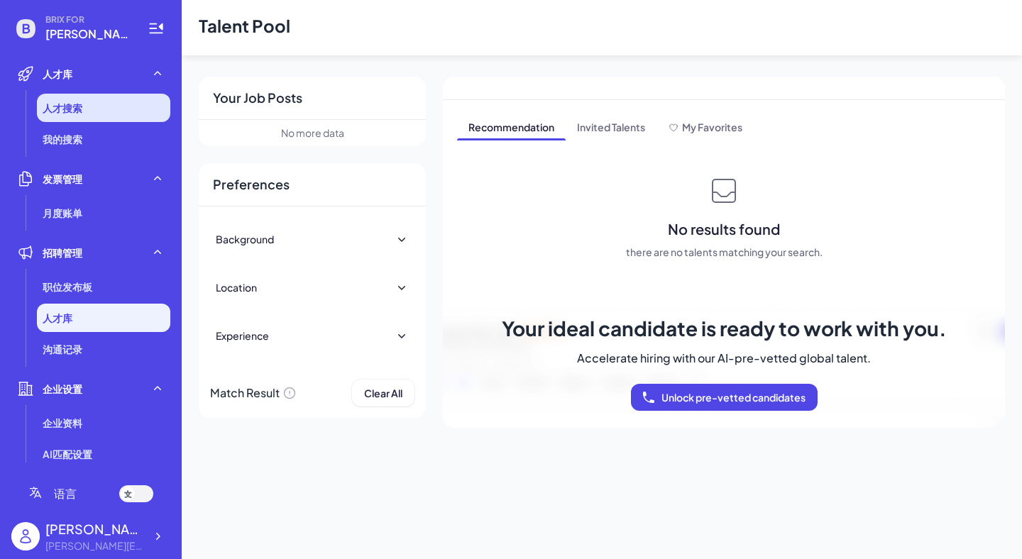
click at [85, 103] on li "人才搜索" at bounding box center [103, 108] width 133 height 28
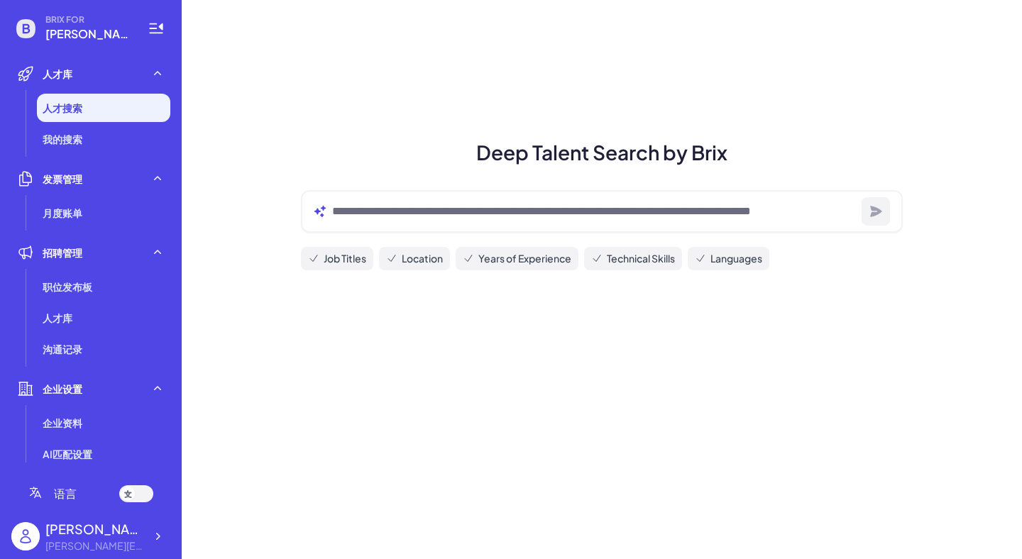
click at [364, 226] on div at bounding box center [602, 211] width 602 height 43
click at [57, 180] on span "发票管理" at bounding box center [63, 179] width 40 height 14
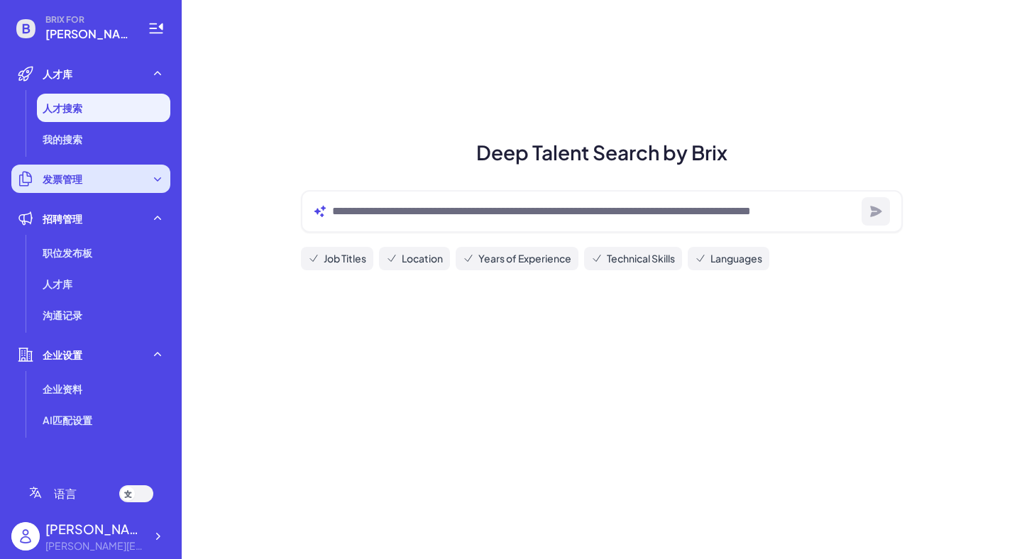
click at [158, 186] on div "发票管理" at bounding box center [90, 179] width 159 height 28
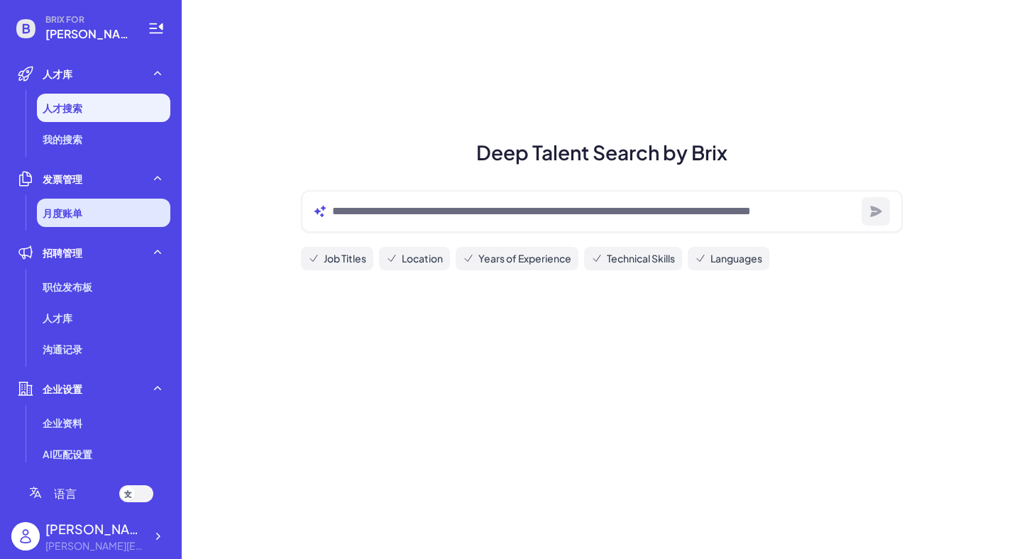
click at [99, 207] on li "月度账单" at bounding box center [103, 213] width 133 height 28
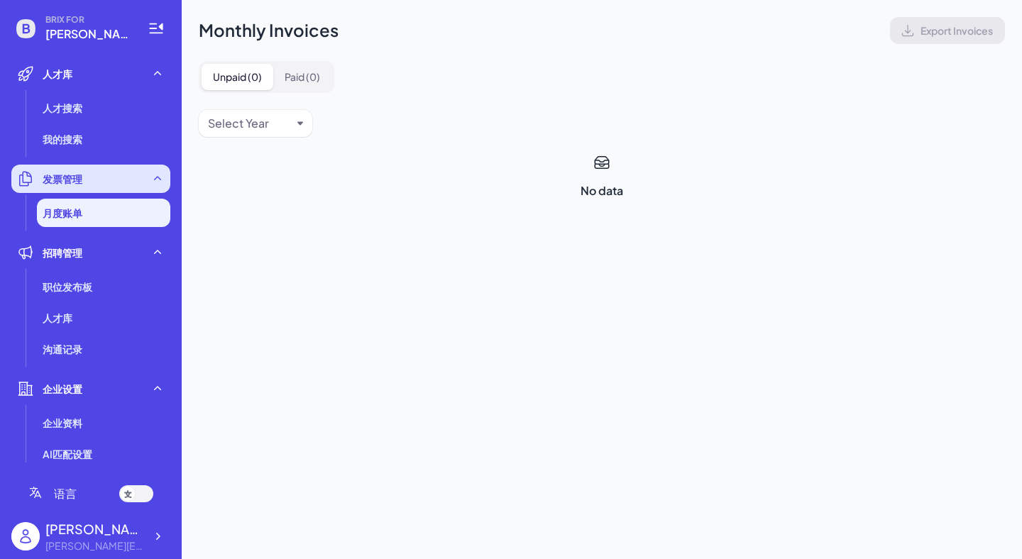
click at [114, 178] on div "发票管理" at bounding box center [90, 179] width 159 height 28
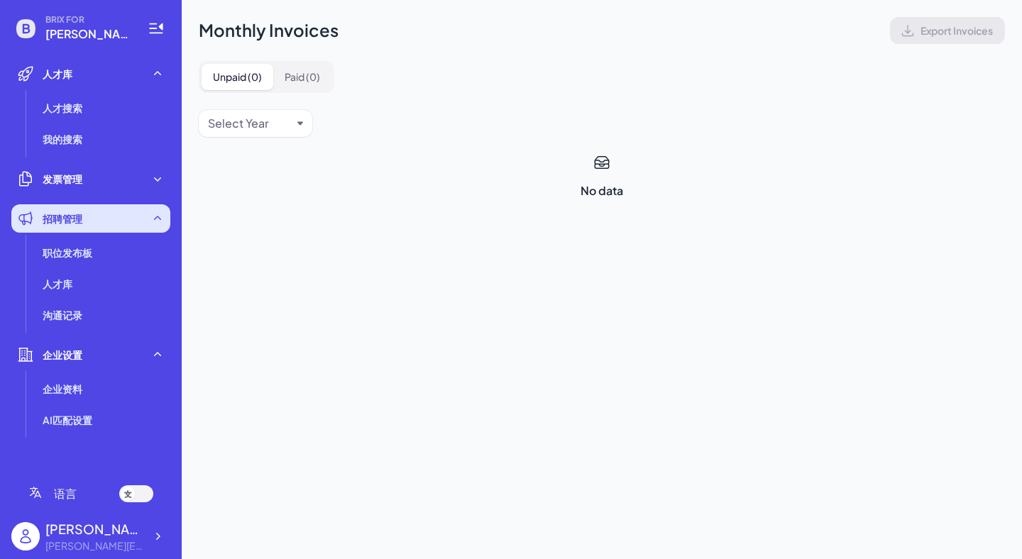
click at [84, 219] on div "招聘管理" at bounding box center [90, 218] width 159 height 28
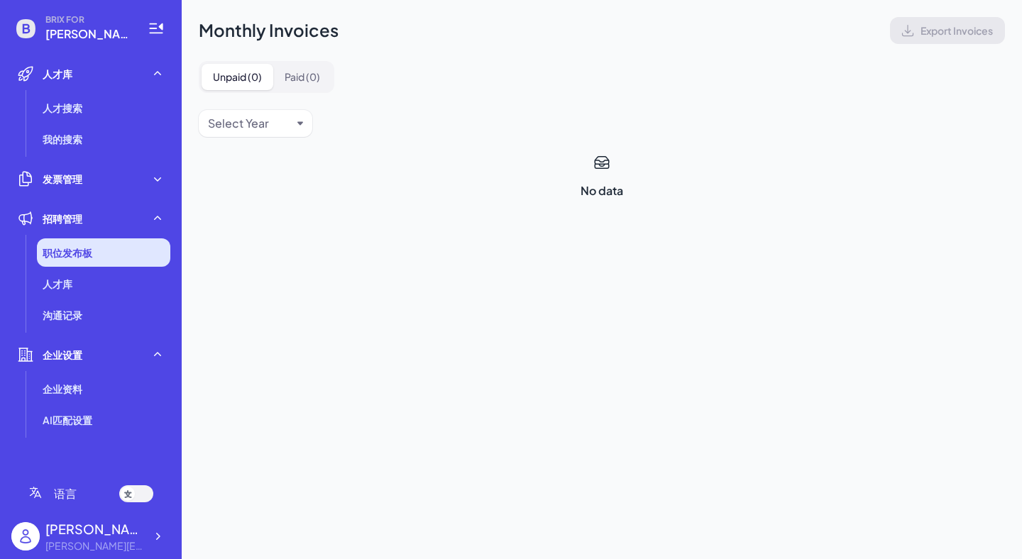
click at [77, 248] on span "职位发布板" at bounding box center [68, 253] width 50 height 14
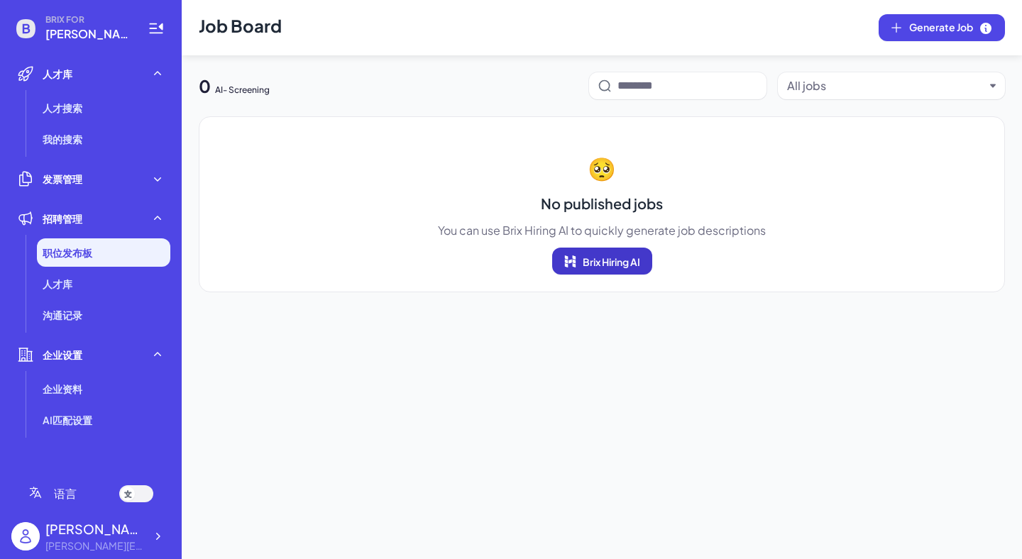
click at [605, 270] on button "Brix Hiring AI" at bounding box center [602, 261] width 100 height 27
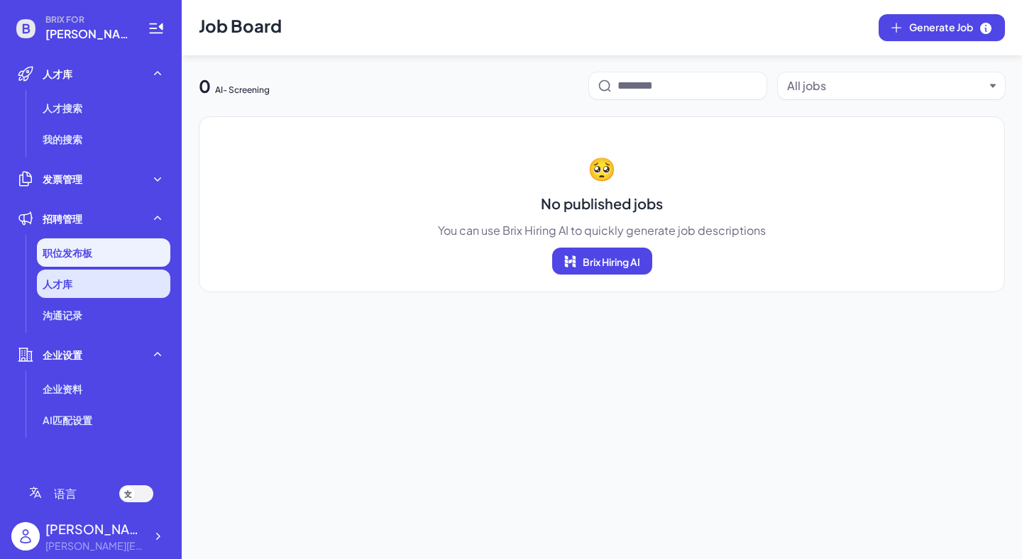
click at [80, 289] on li "人才库" at bounding box center [103, 284] width 133 height 28
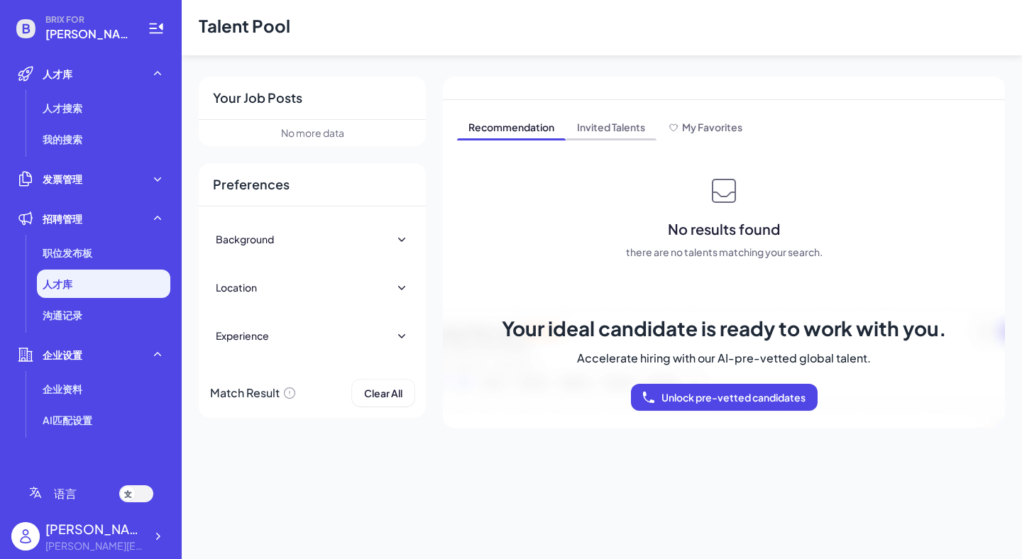
click at [602, 134] on span "Invited Talents" at bounding box center [611, 128] width 91 height 23
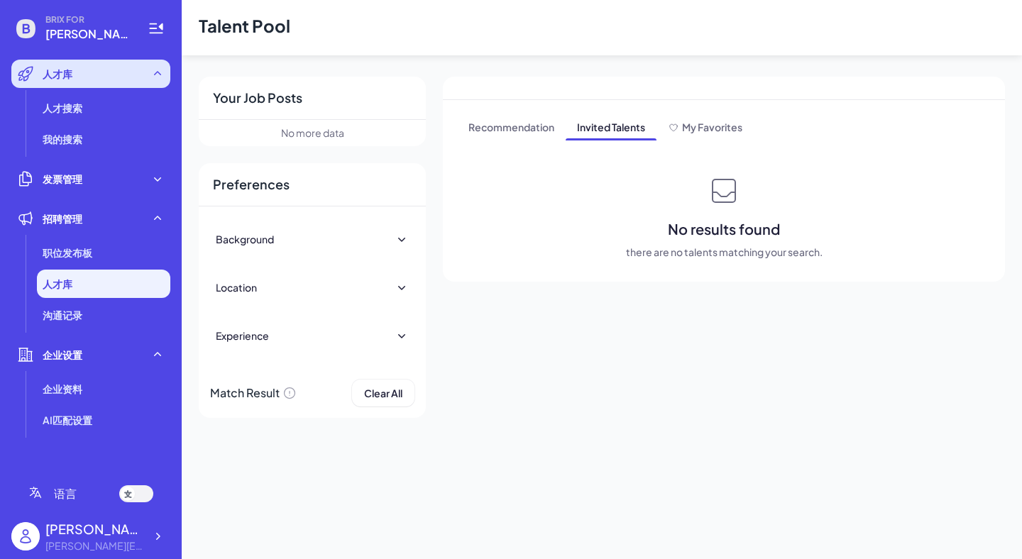
click at [84, 86] on div "人才库" at bounding box center [90, 74] width 159 height 28
